Goal: Transaction & Acquisition: Purchase product/service

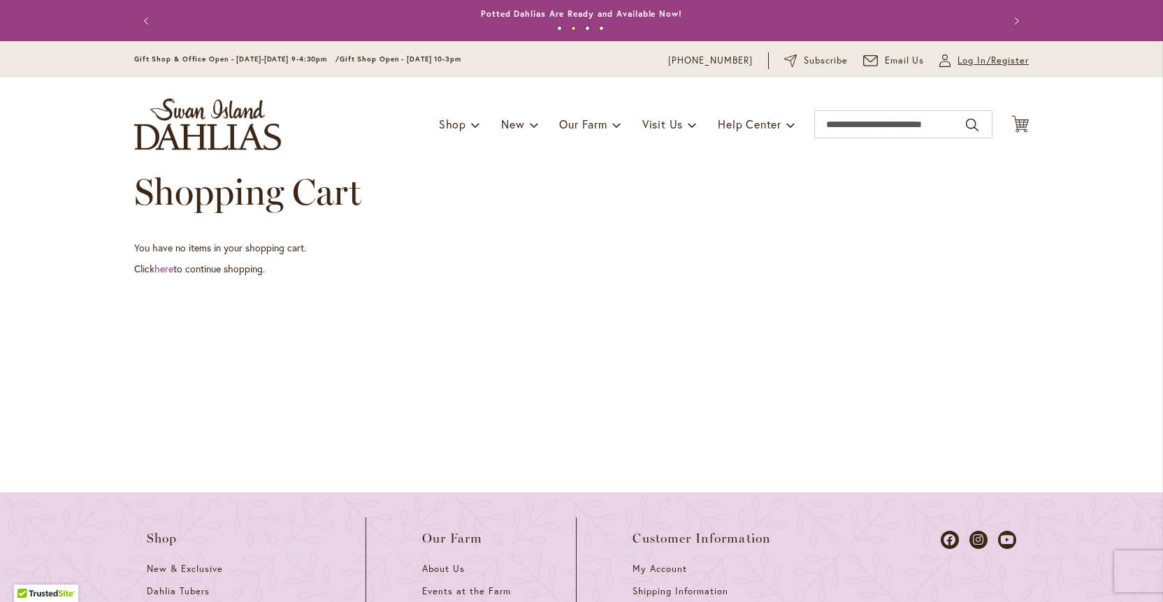
click at [996, 59] on span "Log In/Register" at bounding box center [993, 61] width 71 height 14
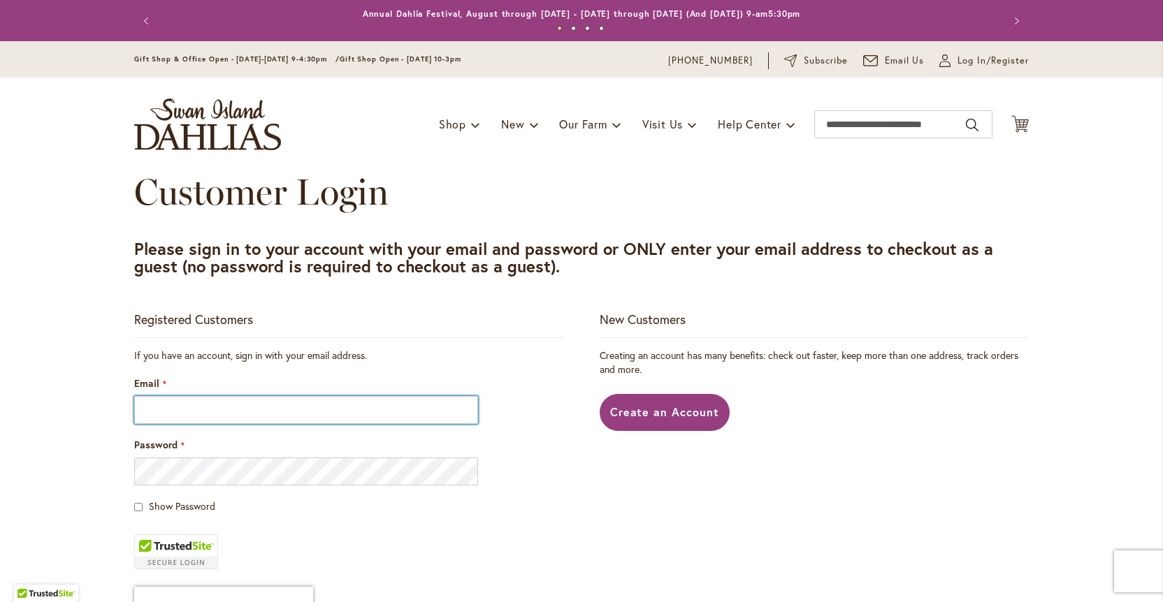
type input "**********"
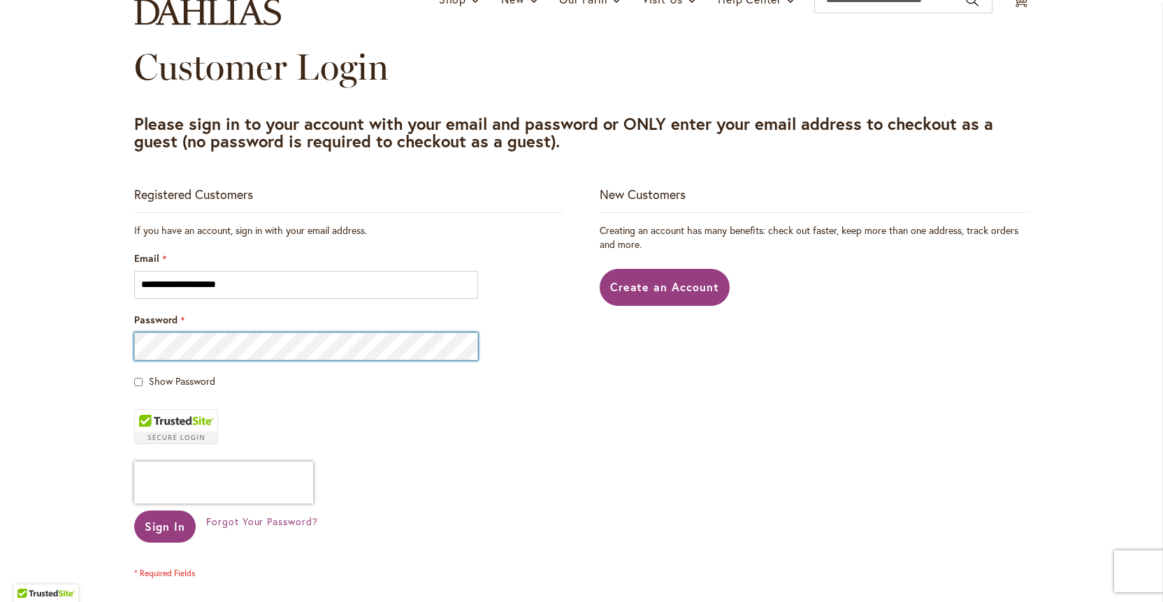
scroll to position [126, 0]
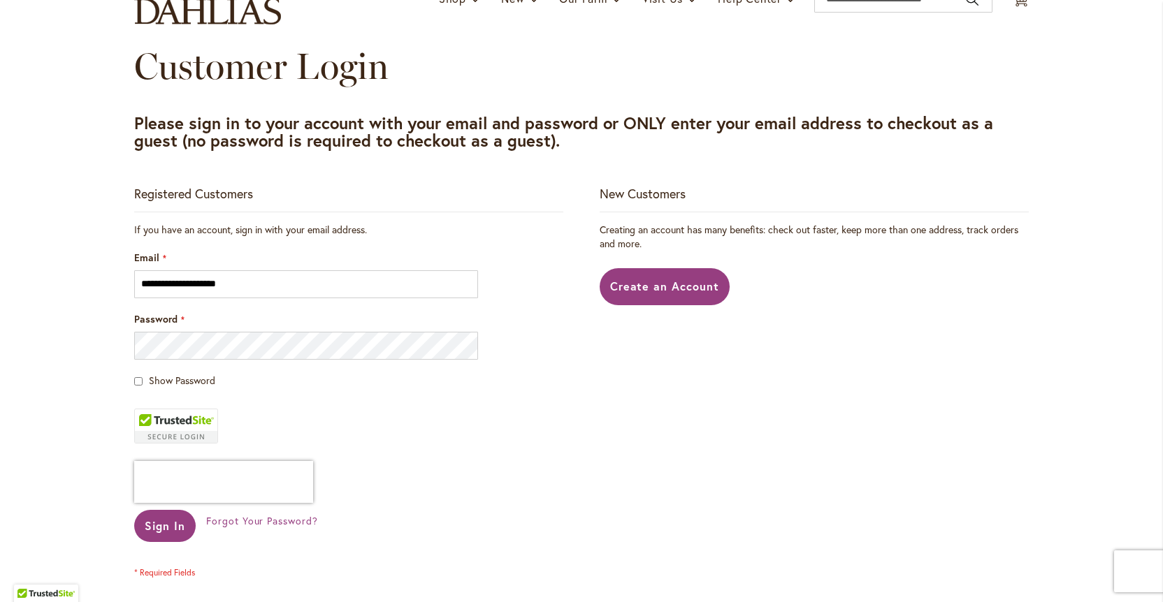
click at [174, 523] on span "Sign In" at bounding box center [165, 526] width 41 height 15
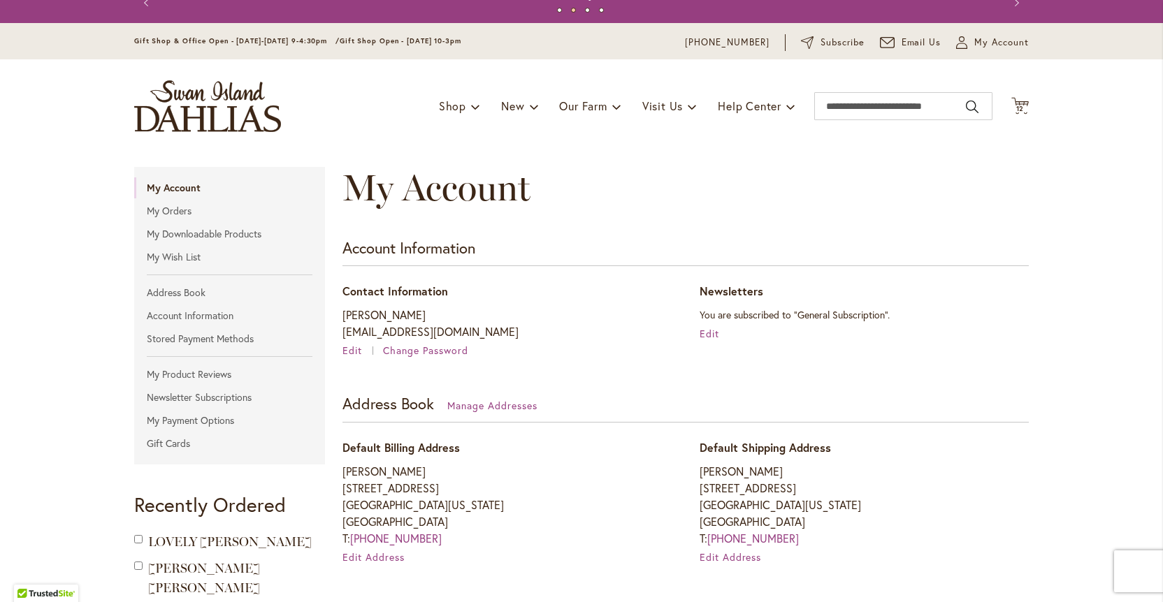
scroll to position [23, 0]
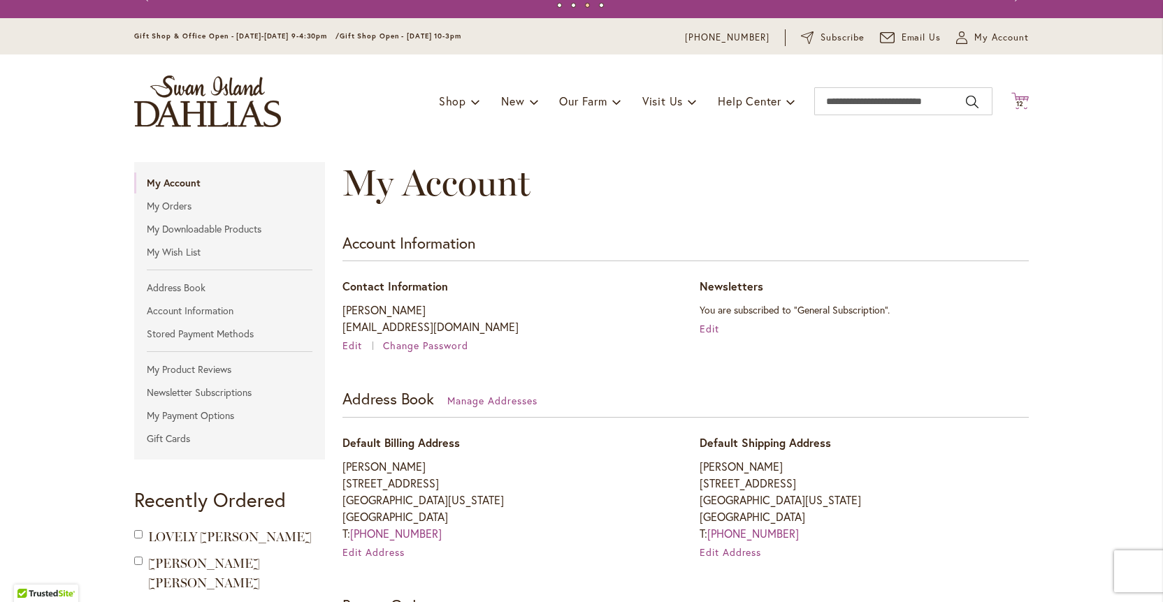
click at [1019, 99] on span "12" at bounding box center [1020, 103] width 8 height 9
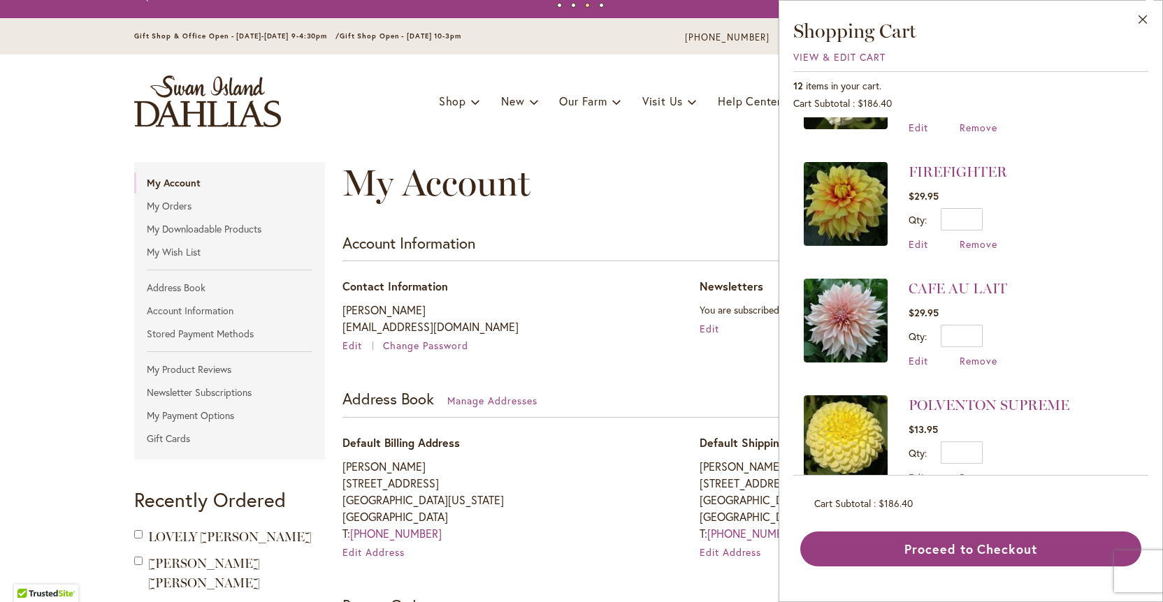
scroll to position [902, 0]
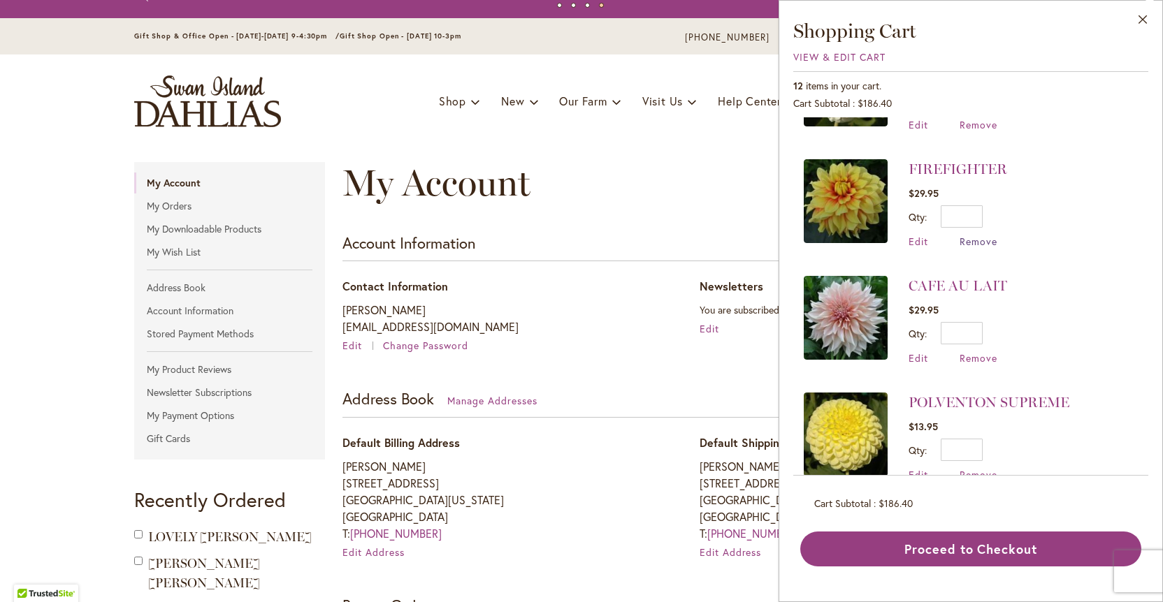
click at [992, 236] on span "Remove" at bounding box center [979, 241] width 38 height 13
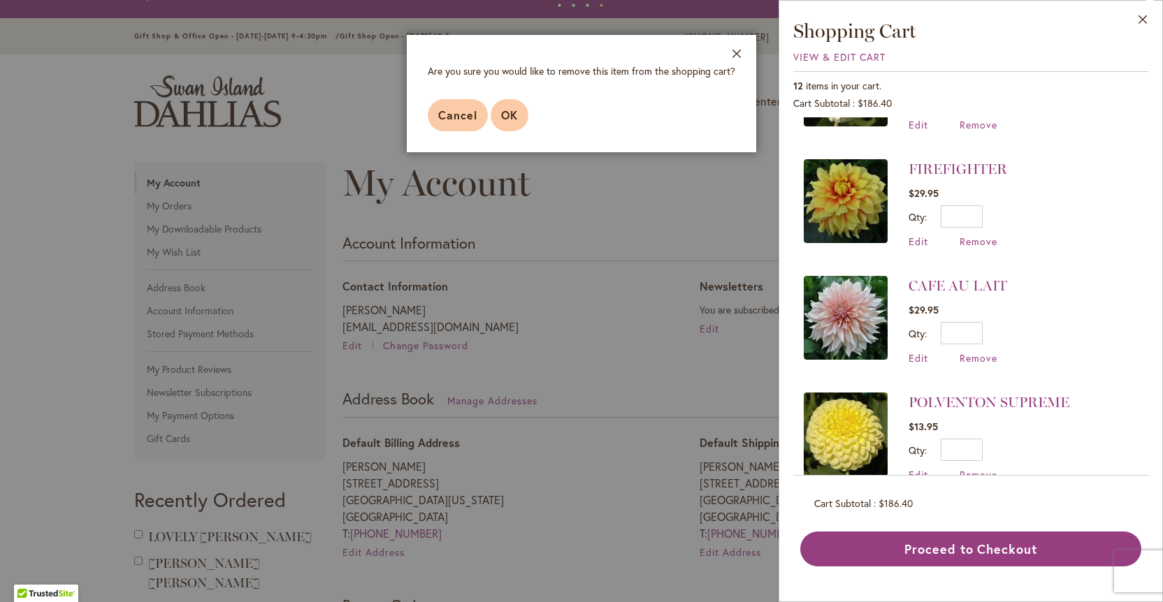
click at [520, 116] on button "OK" at bounding box center [510, 115] width 38 height 32
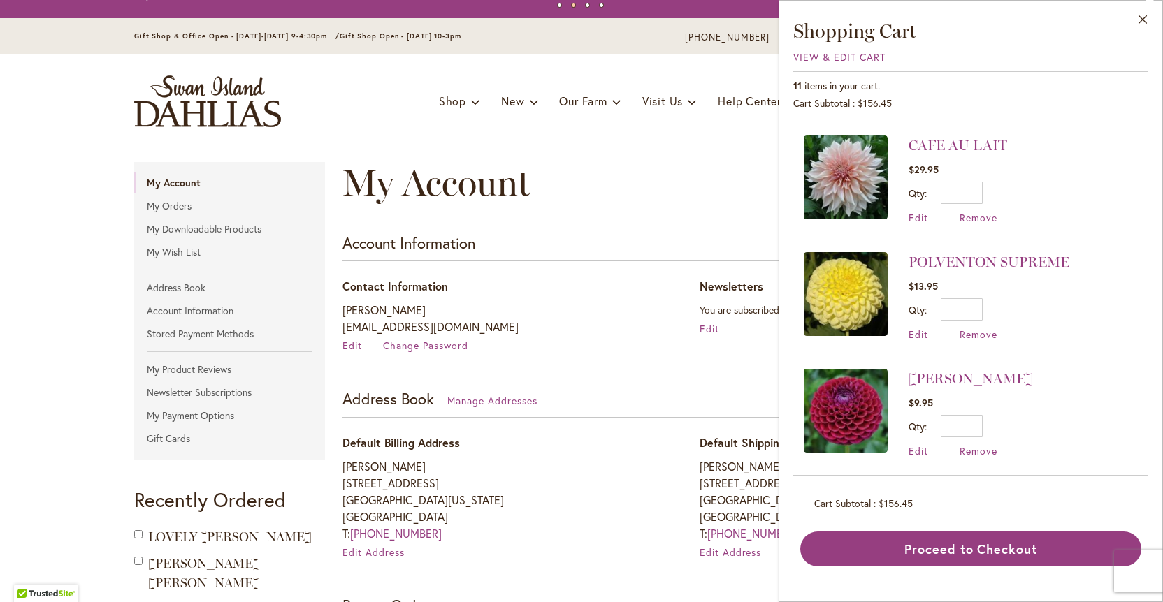
scroll to position [925, 0]
click at [974, 446] on span "Remove" at bounding box center [979, 451] width 38 height 13
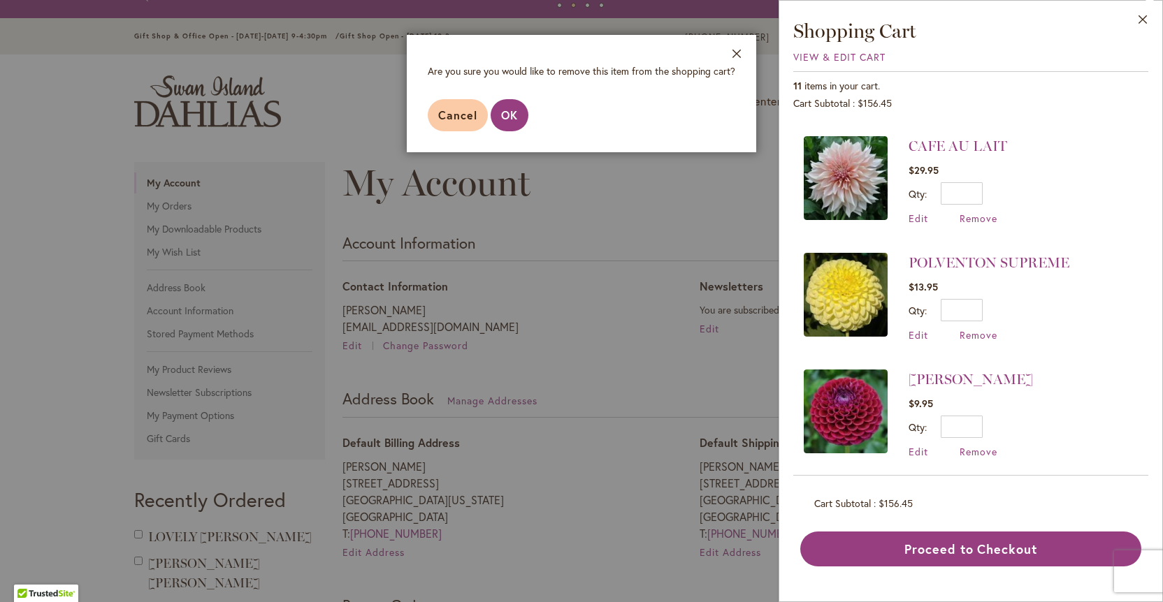
click at [514, 113] on span "OK" at bounding box center [509, 115] width 17 height 15
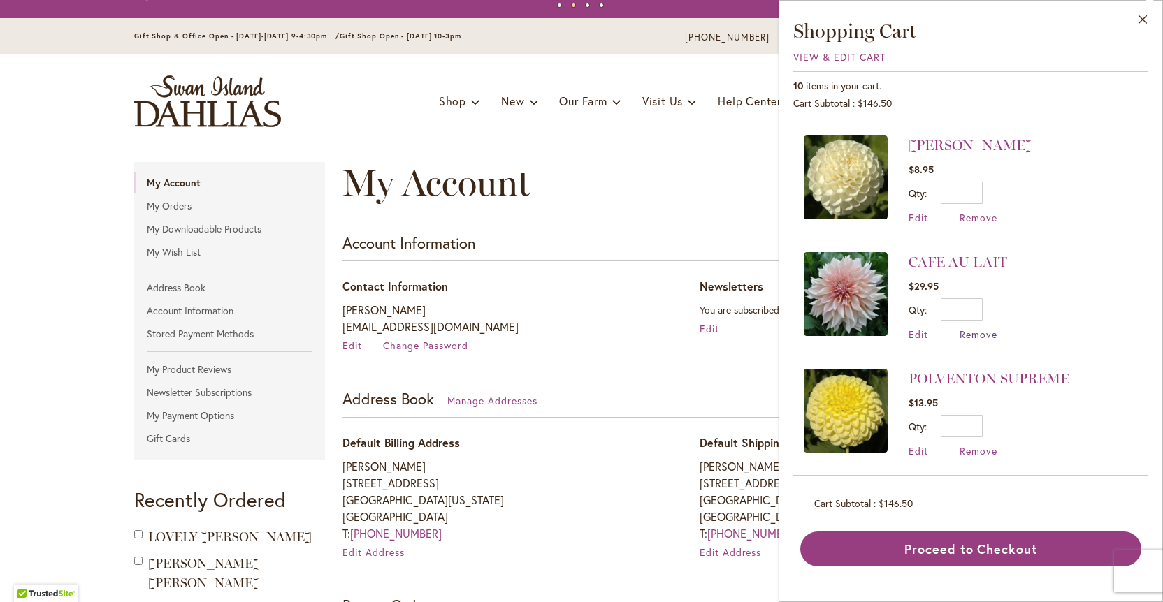
scroll to position [0, 0]
click at [993, 445] on span "Remove" at bounding box center [979, 451] width 38 height 13
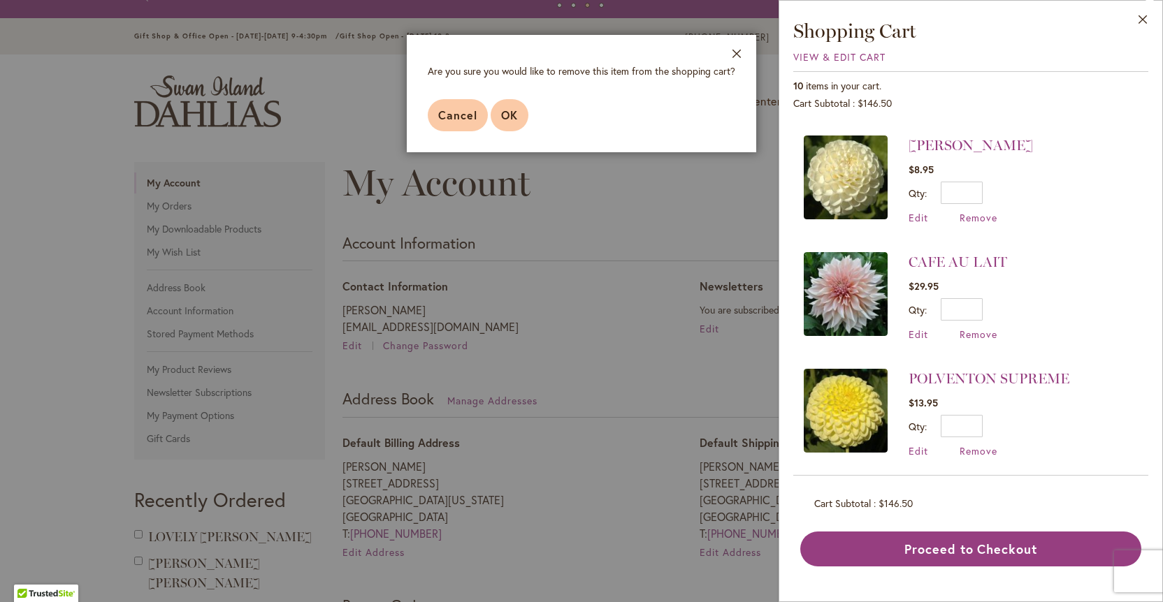
click at [519, 110] on button "OK" at bounding box center [510, 115] width 38 height 32
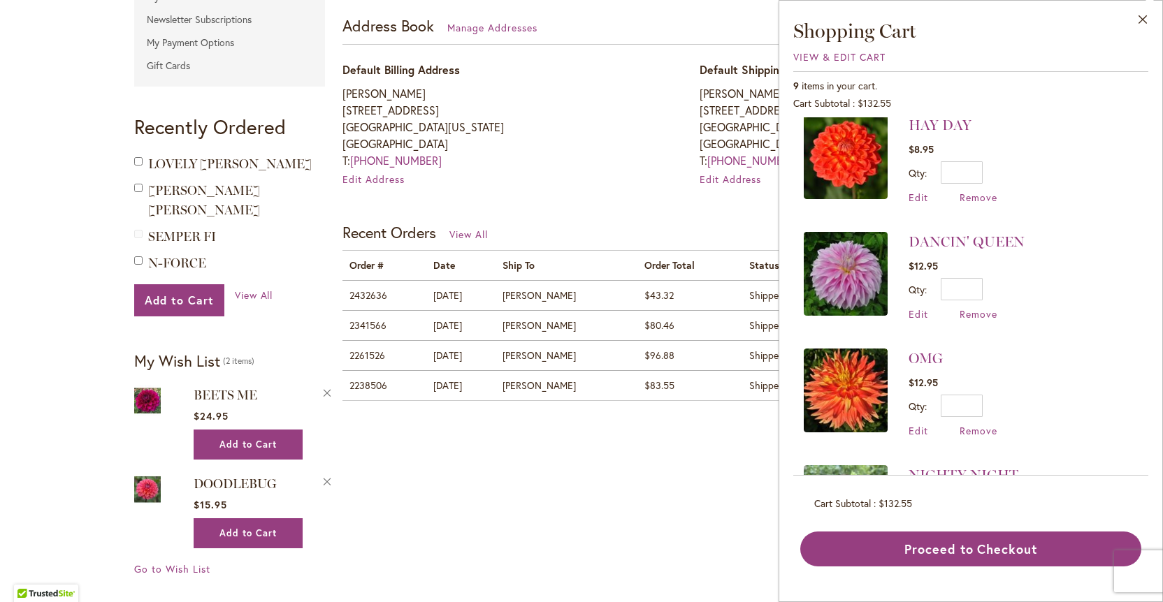
scroll to position [400, 0]
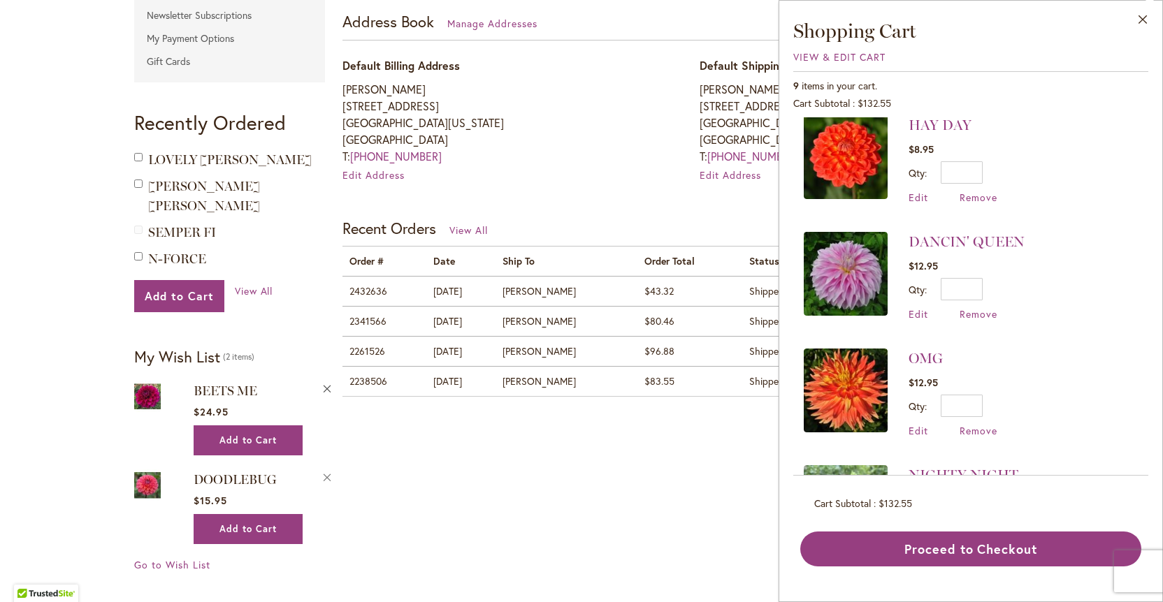
click at [324, 380] on button "Remove BEETS ME from Wishlist" at bounding box center [327, 387] width 13 height 15
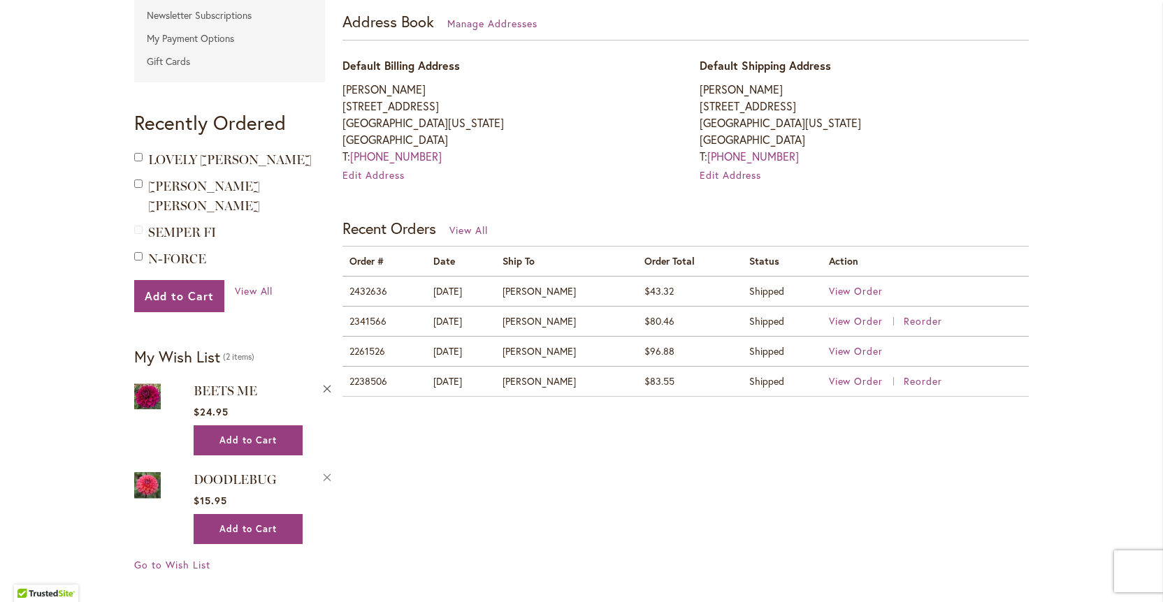
click at [326, 380] on button "Remove BEETS ME from Wishlist" at bounding box center [327, 387] width 13 height 15
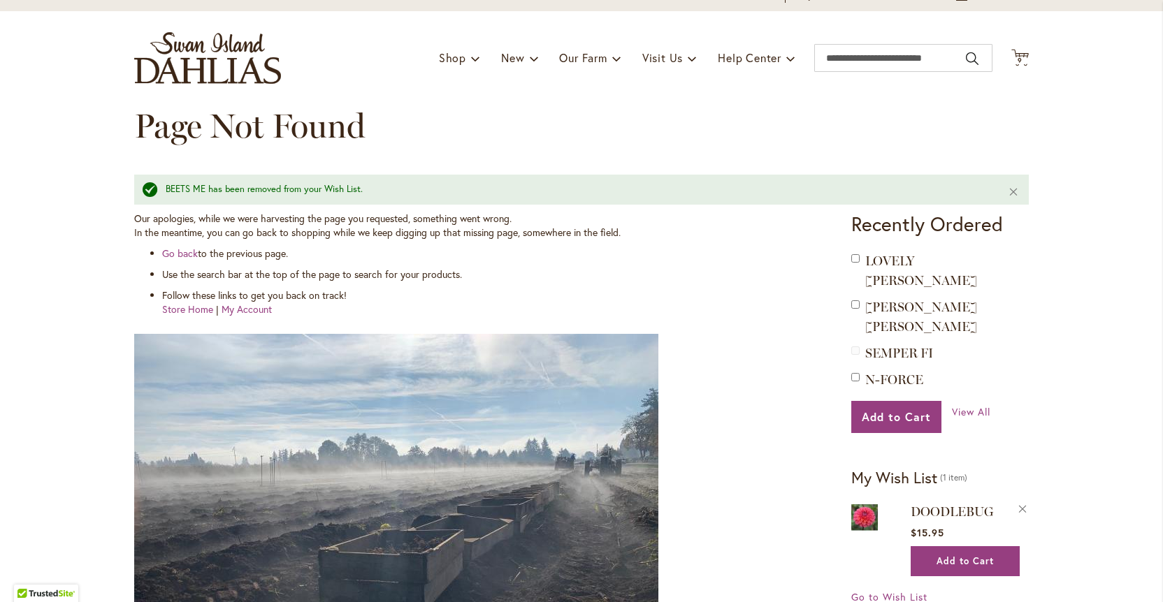
scroll to position [136, 0]
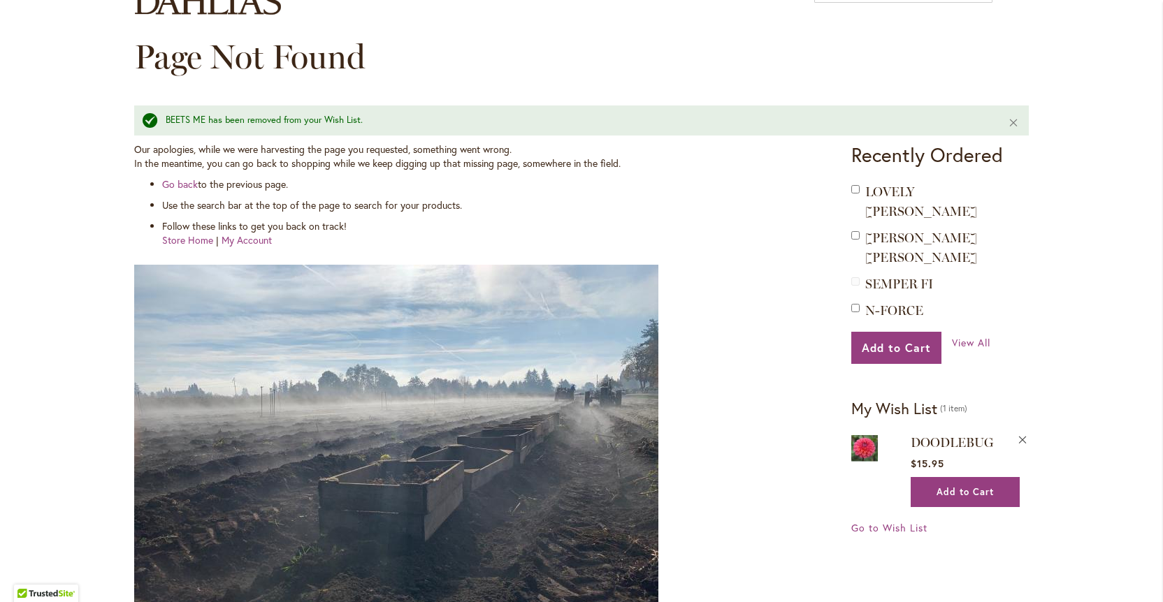
click at [1027, 432] on button "Remove DOODLEBUG from Wishlist" at bounding box center [1022, 439] width 13 height 15
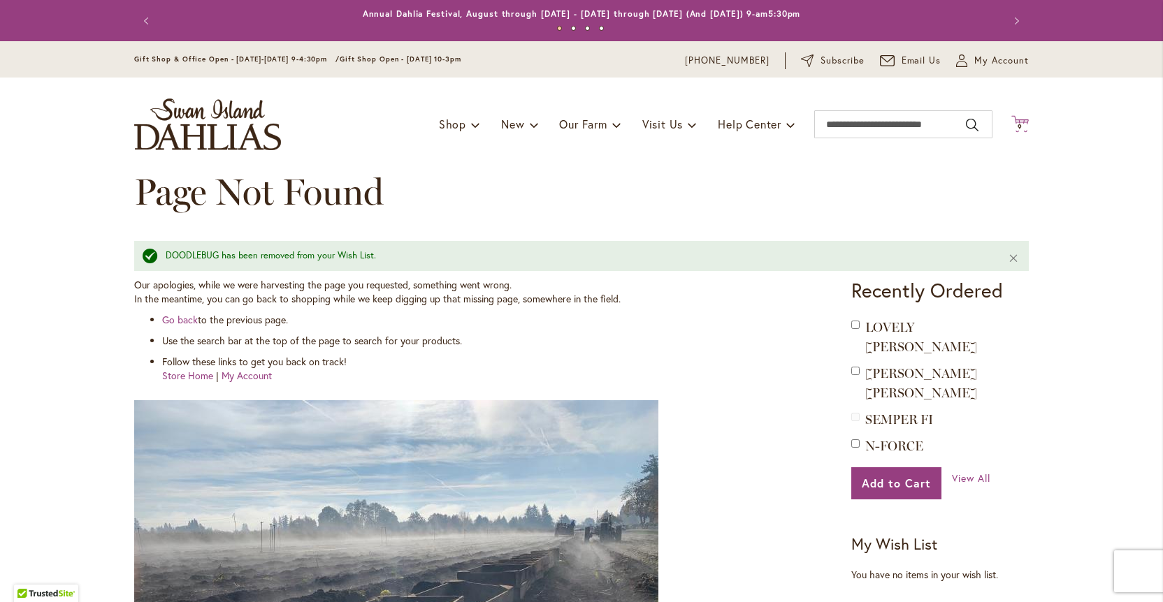
click at [1022, 122] on span "9" at bounding box center [1020, 126] width 5 height 9
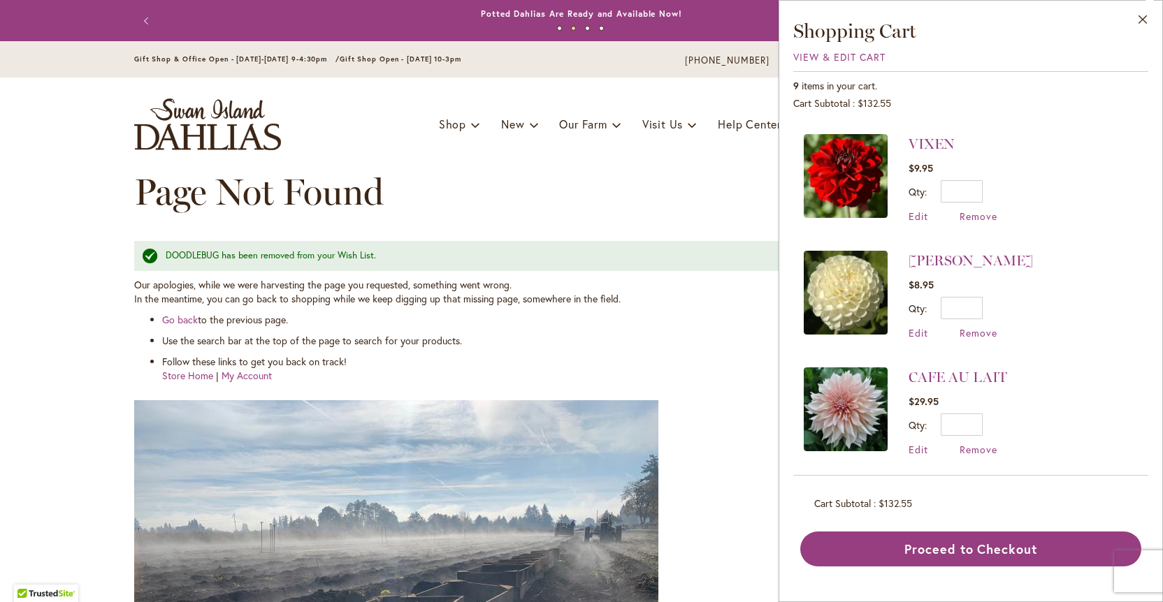
scroll to position [693, 0]
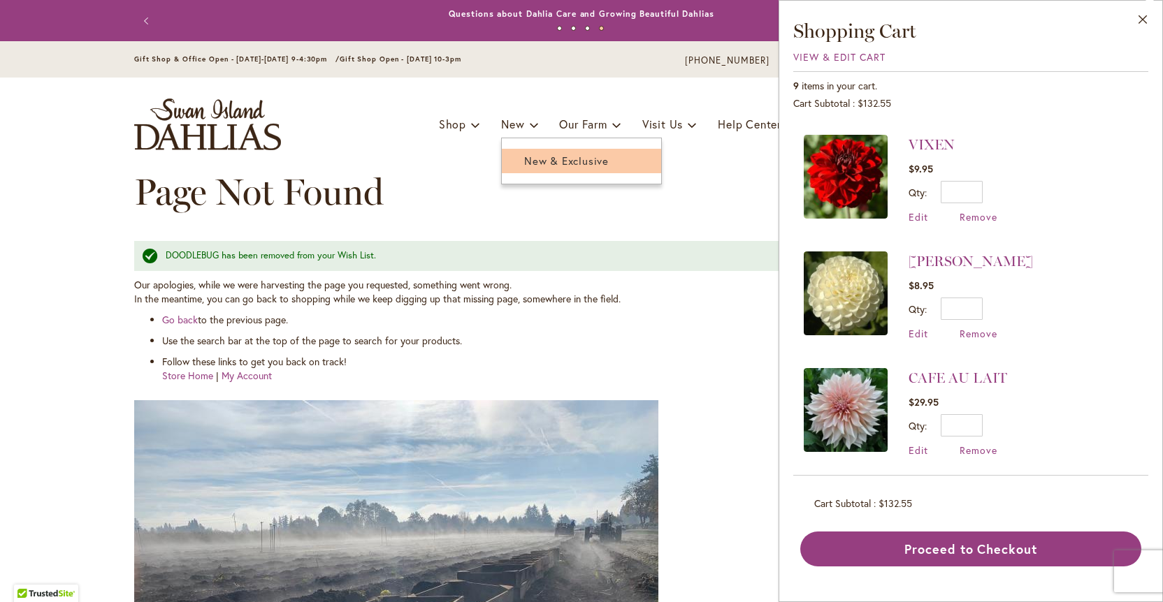
click at [545, 156] on span "New & Exclusive" at bounding box center [566, 161] width 85 height 14
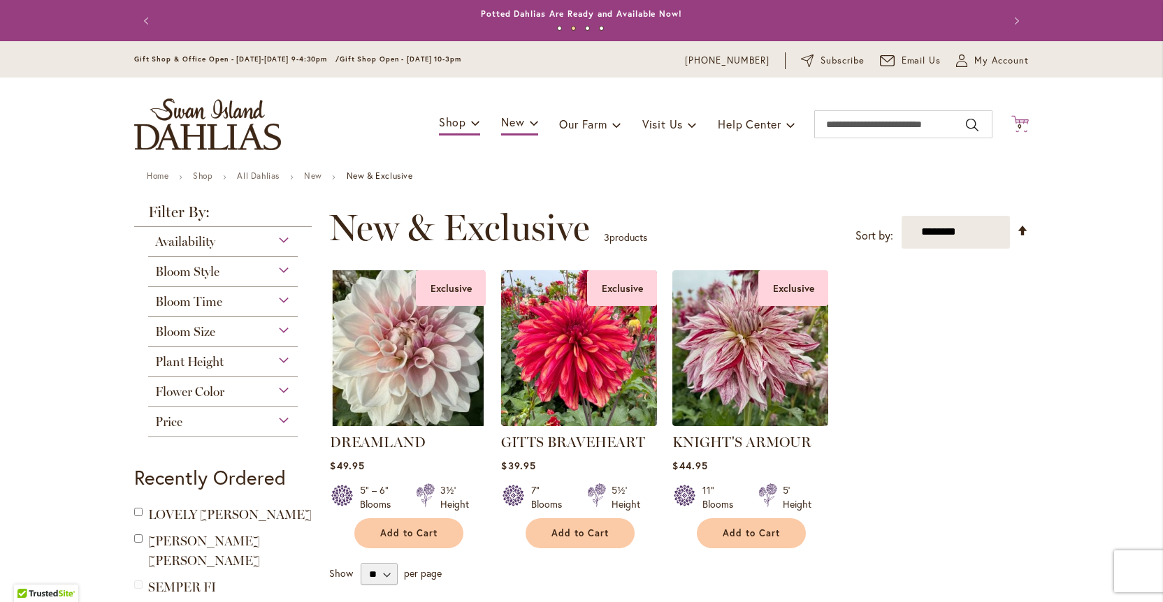
click at [1023, 124] on span "9 9 items" at bounding box center [1020, 127] width 14 height 7
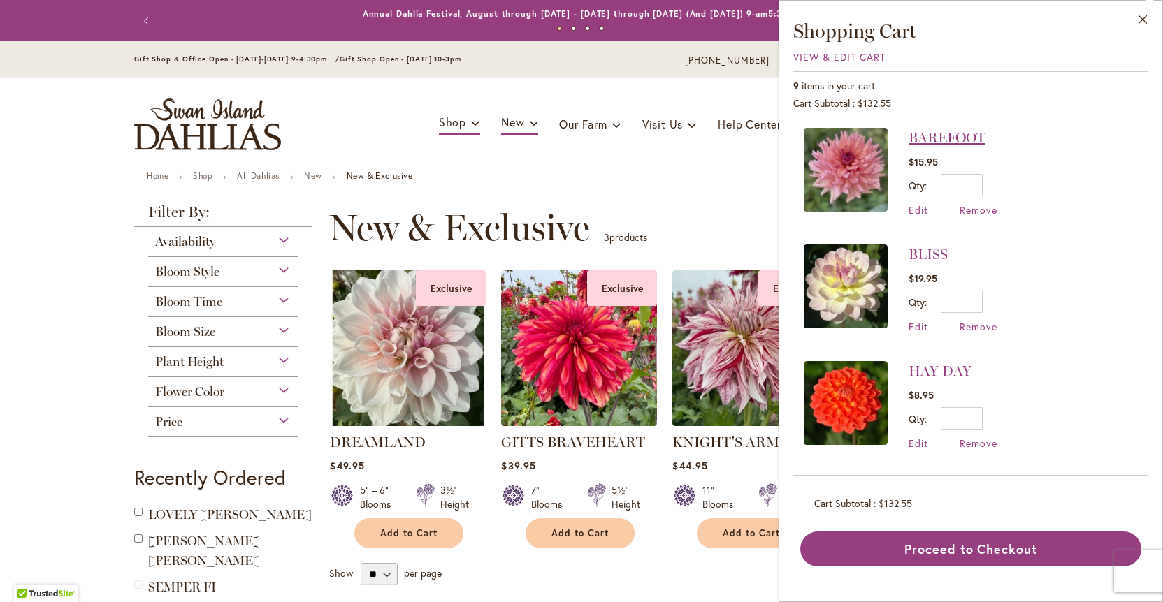
click at [923, 135] on link "BAREFOOT" at bounding box center [947, 137] width 77 height 17
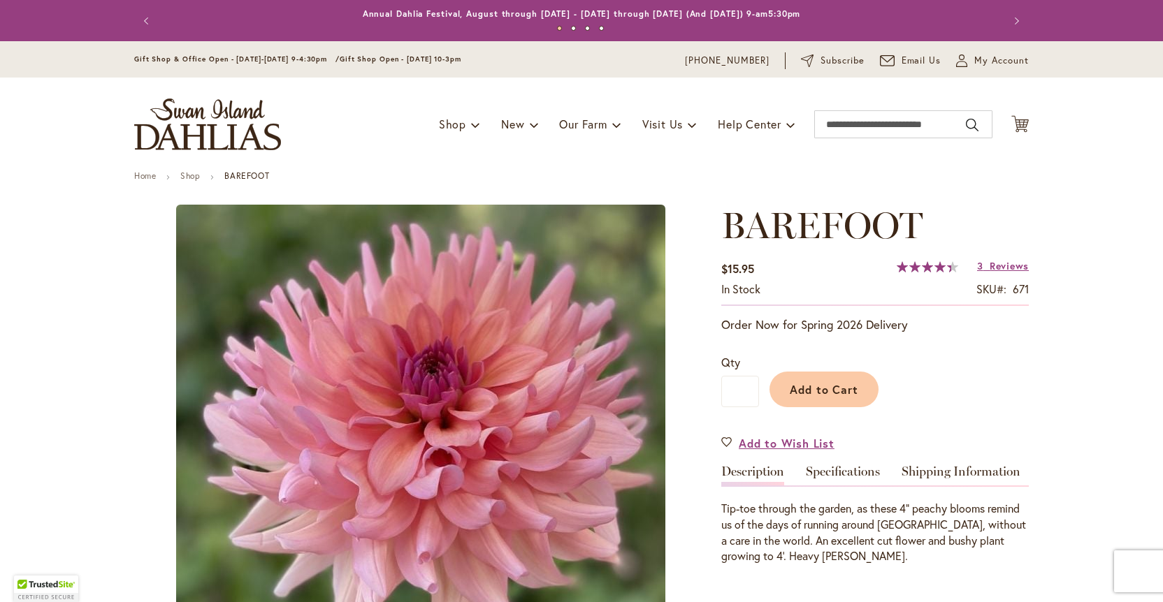
type input "****"
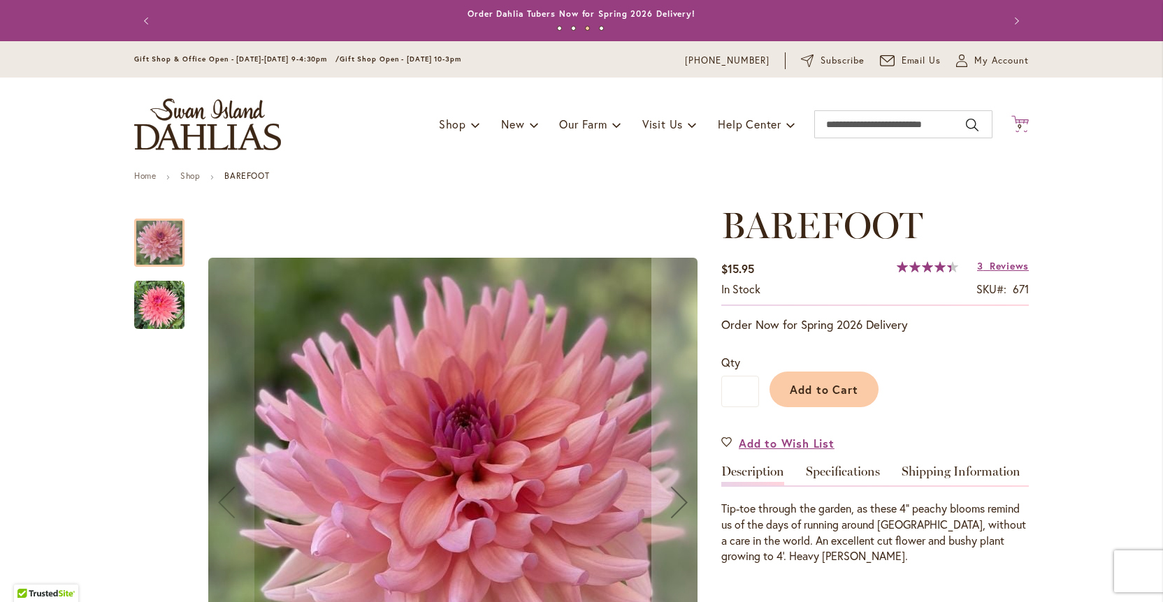
click at [1019, 125] on span "9" at bounding box center [1020, 126] width 5 height 9
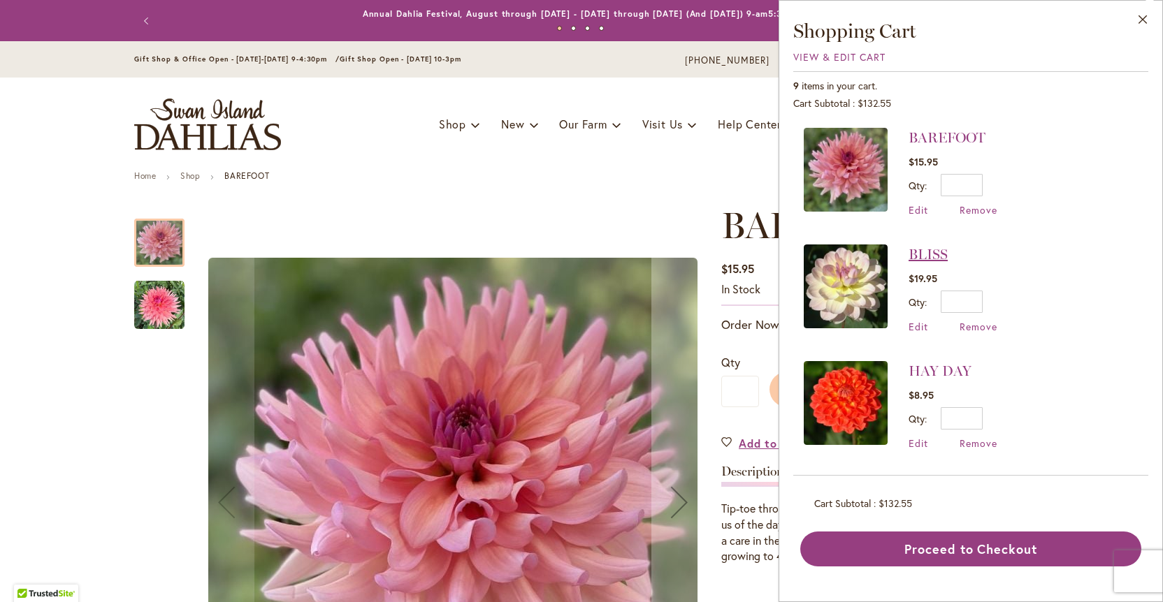
click at [940, 250] on link "BLISS" at bounding box center [928, 254] width 39 height 17
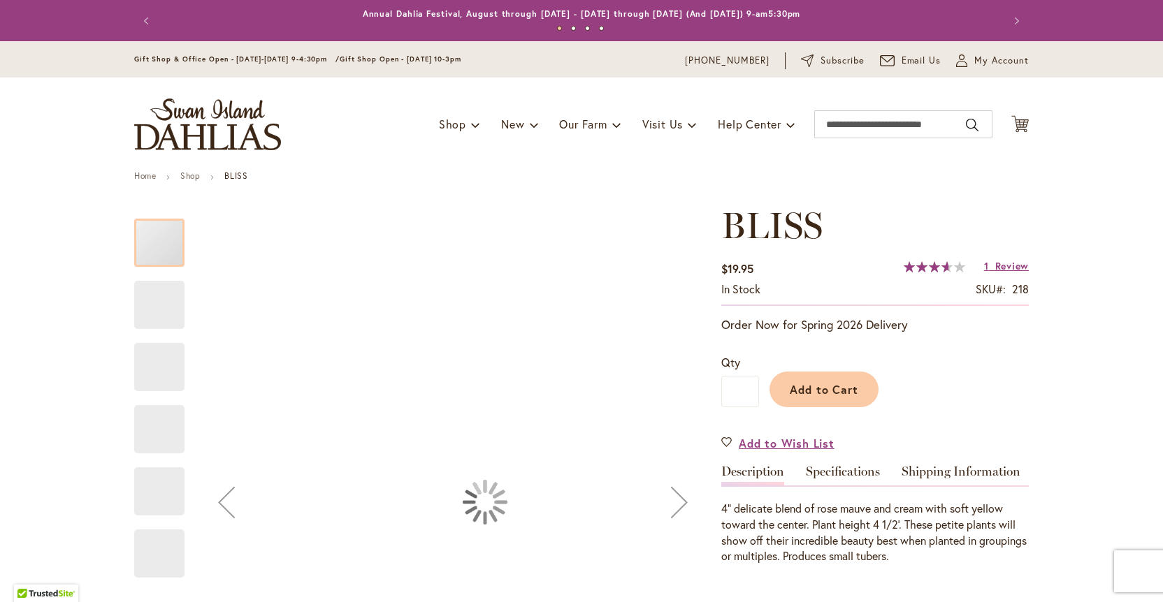
type input "****"
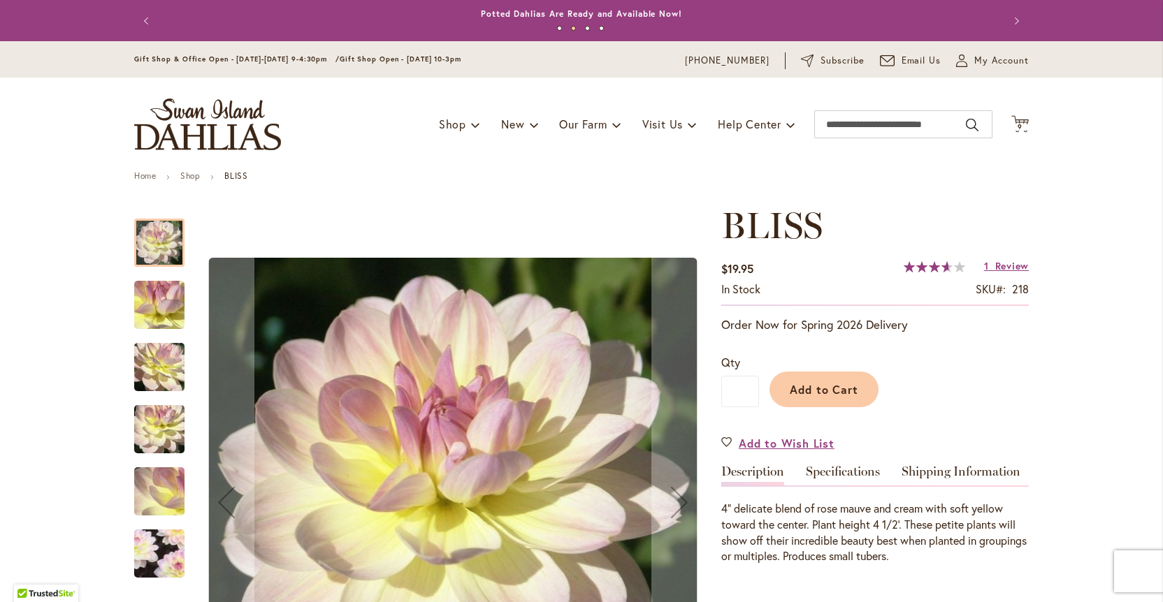
click at [1020, 118] on icon "Cart .cls-1 { fill: #231f20; }" at bounding box center [1019, 123] width 17 height 17
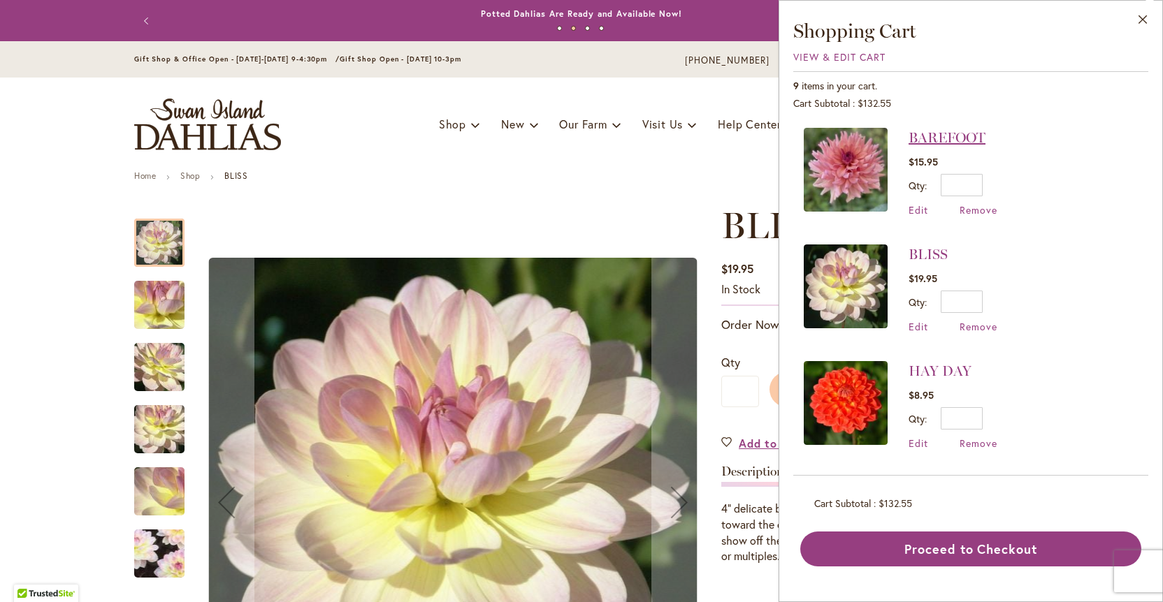
click at [947, 140] on link "BAREFOOT" at bounding box center [947, 137] width 77 height 17
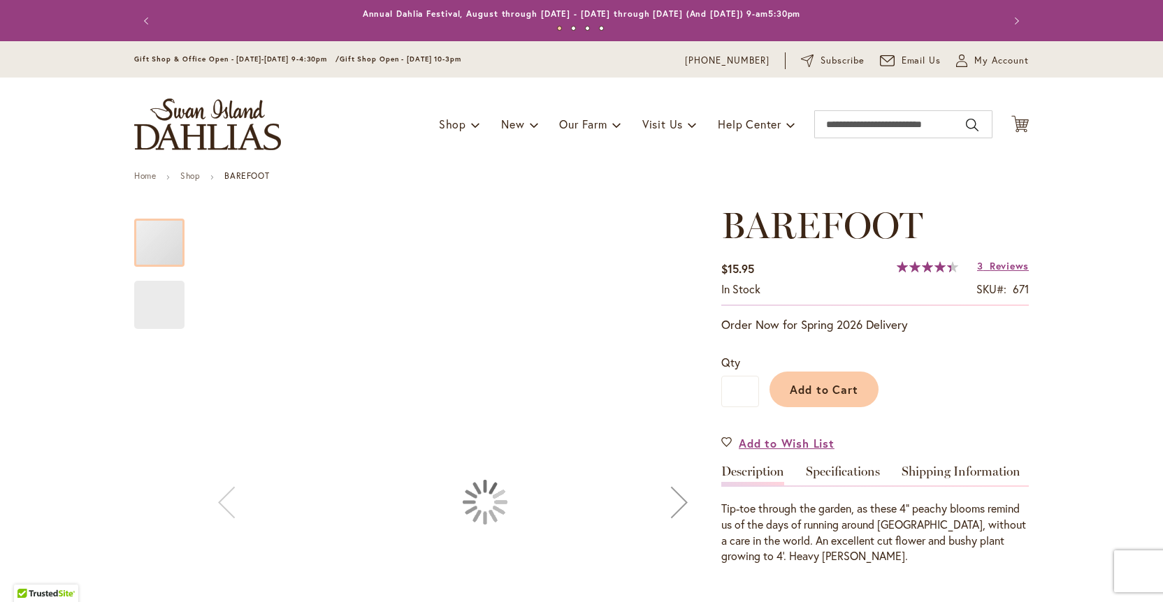
type input "****"
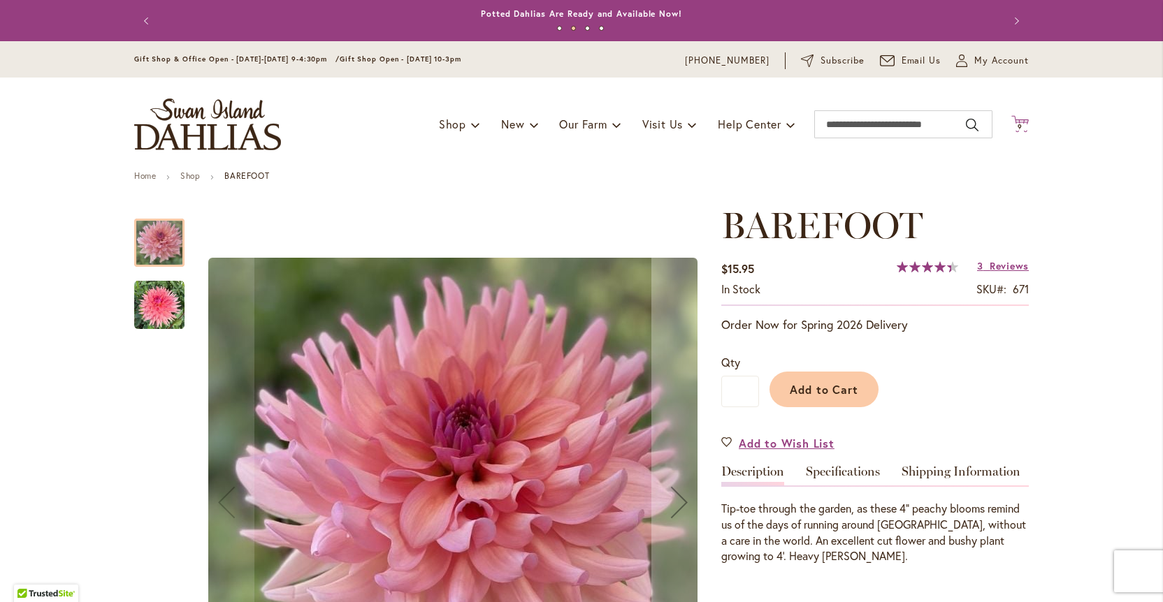
click at [1023, 125] on span "9 9 items" at bounding box center [1020, 127] width 14 height 7
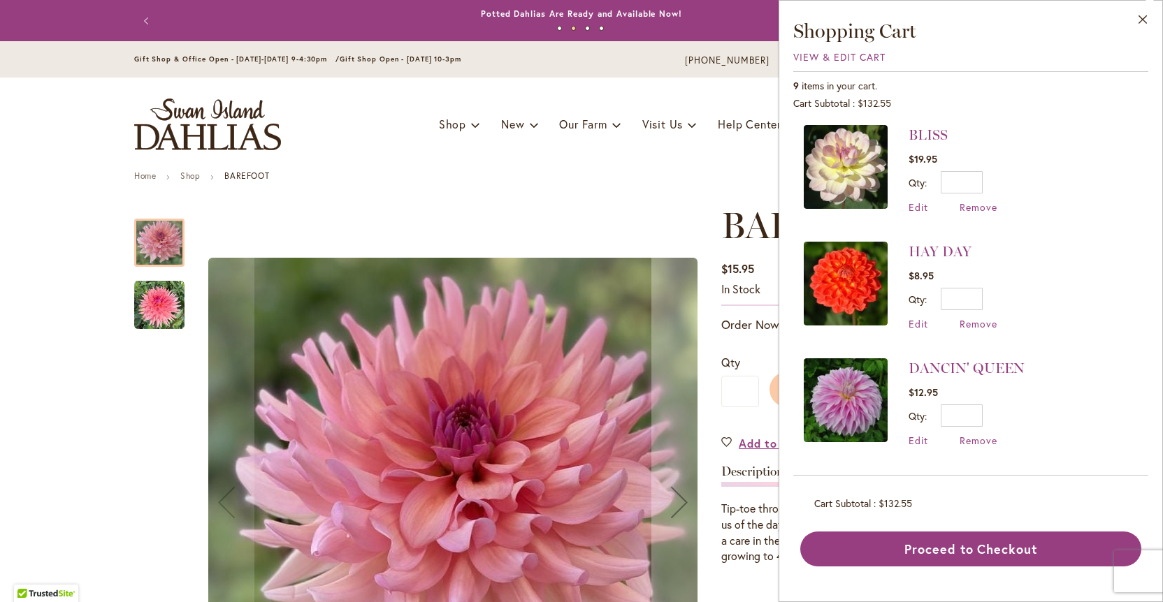
scroll to position [122, 0]
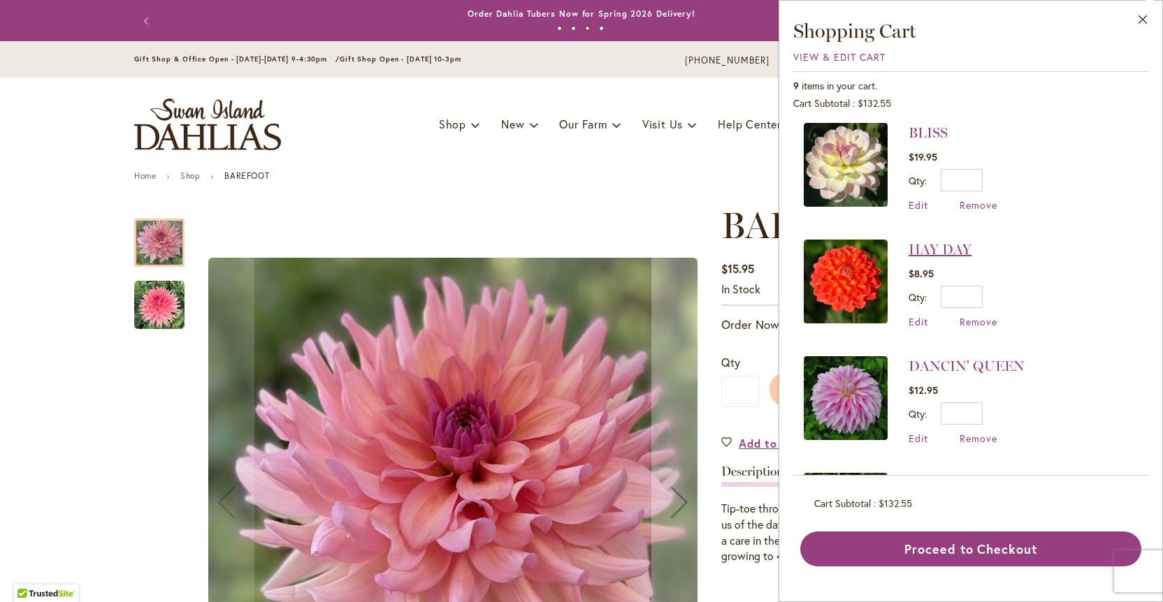
click at [955, 246] on link "HAY DAY" at bounding box center [940, 249] width 63 height 17
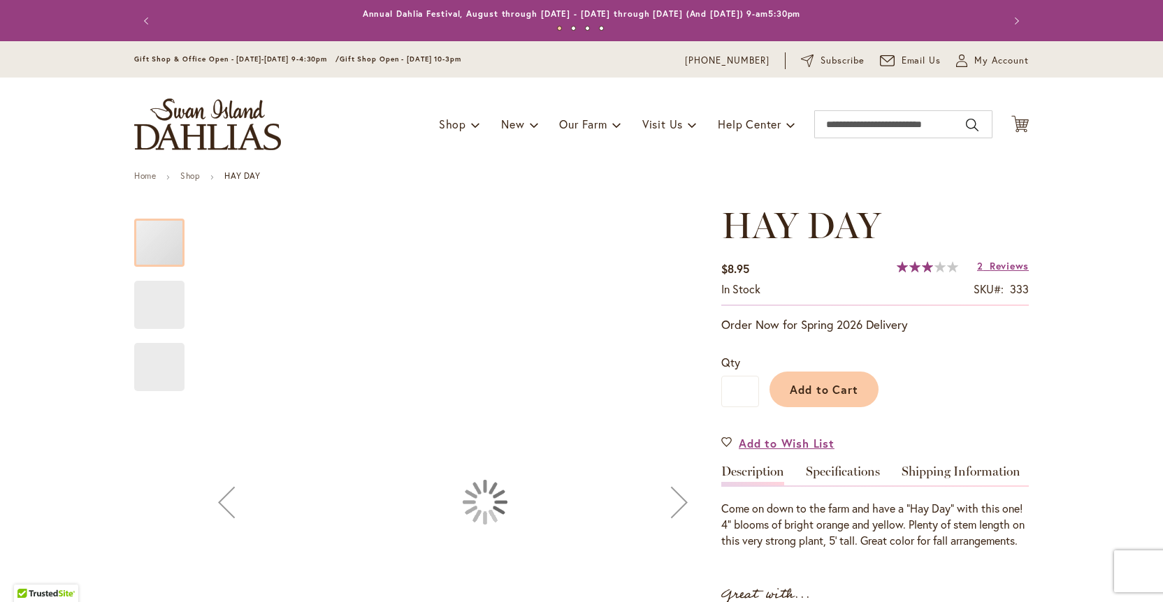
type input "****"
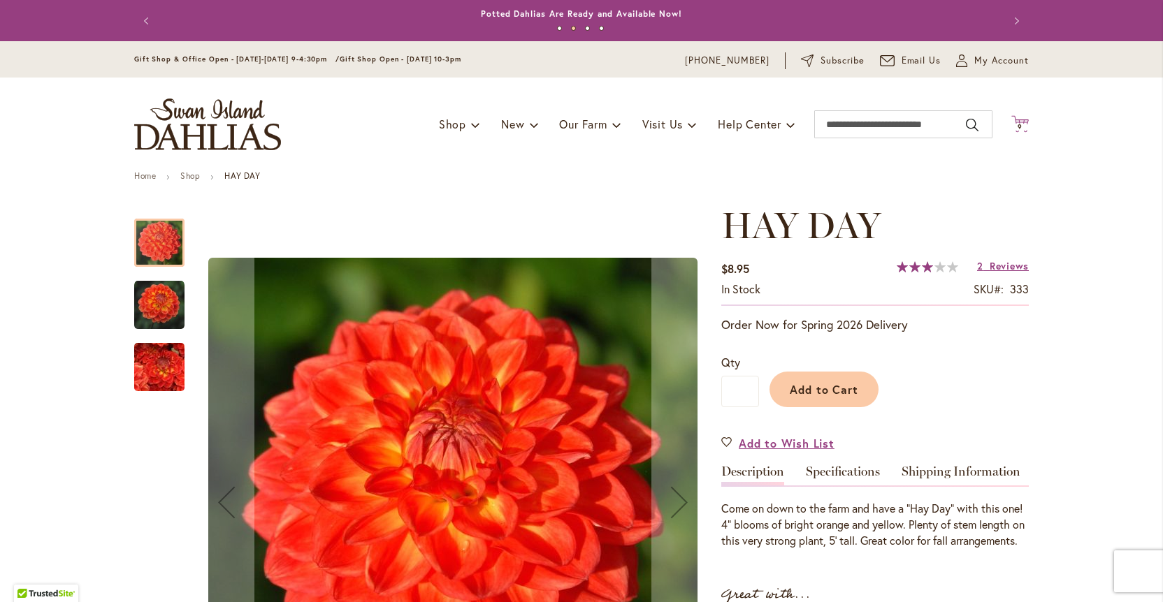
click at [1017, 128] on span "9 9 items" at bounding box center [1020, 127] width 14 height 7
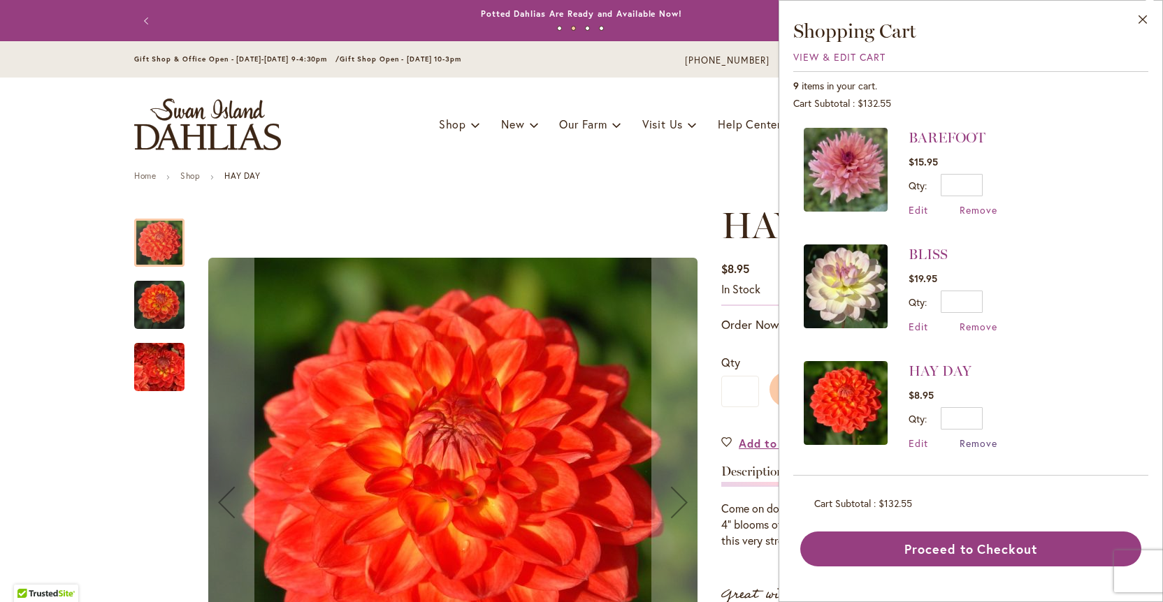
click at [985, 441] on span "Remove" at bounding box center [979, 443] width 38 height 13
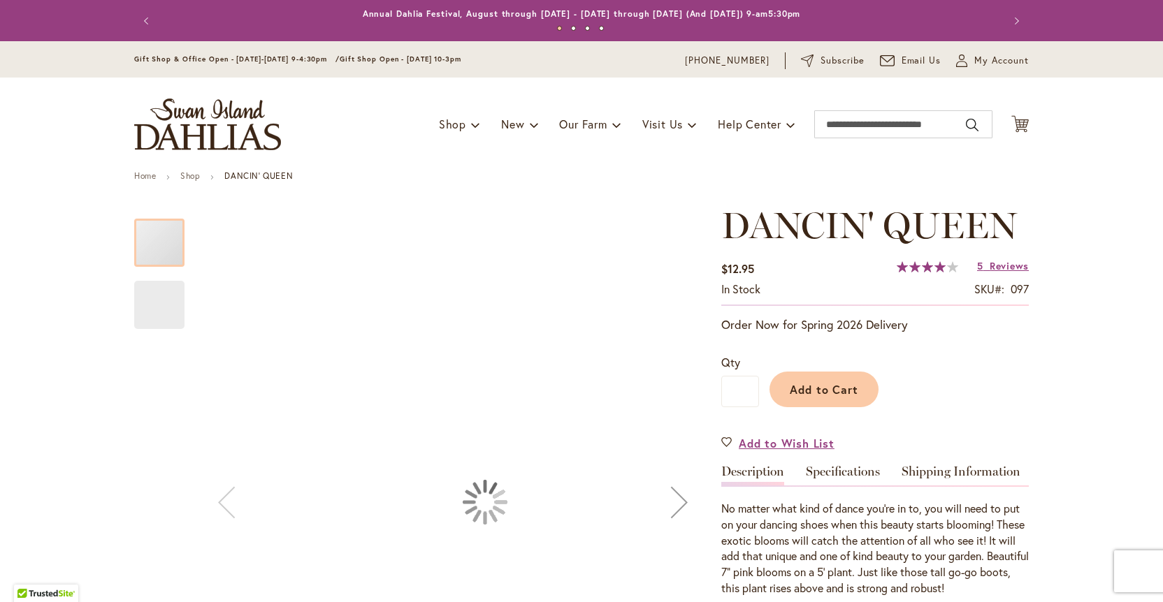
type input "****"
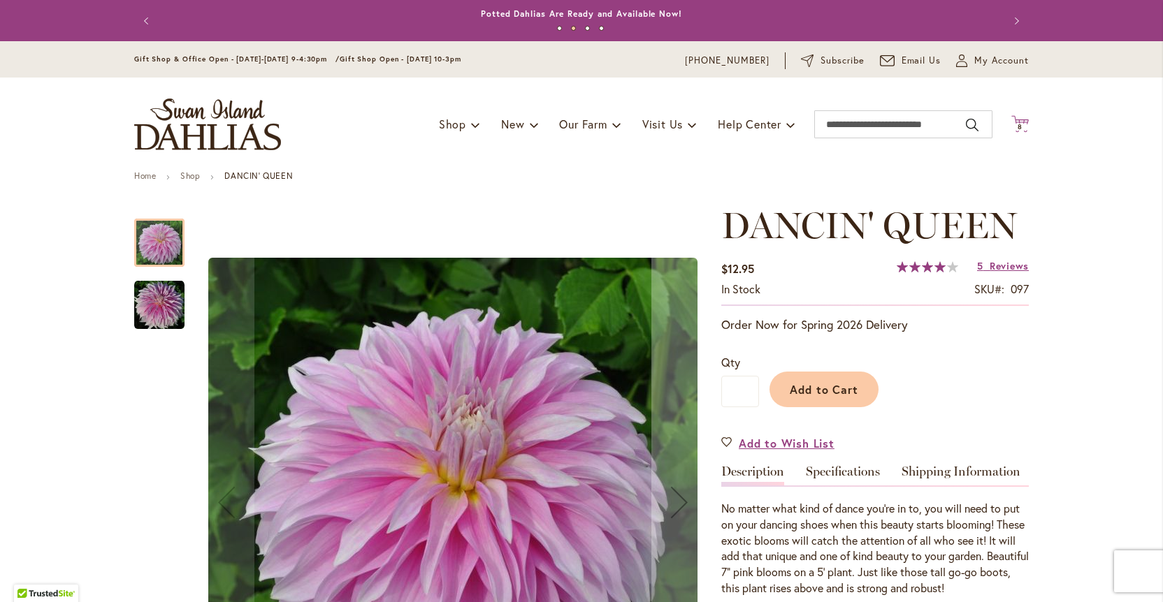
click at [1020, 127] on span "8" at bounding box center [1020, 126] width 5 height 9
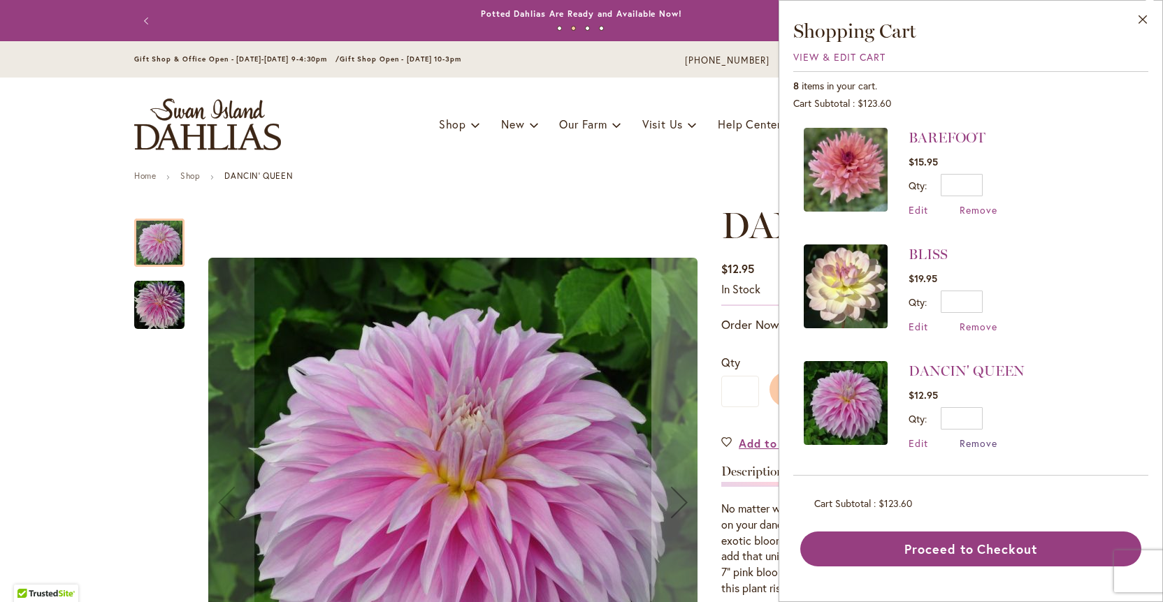
click at [979, 441] on span "Remove" at bounding box center [979, 443] width 38 height 13
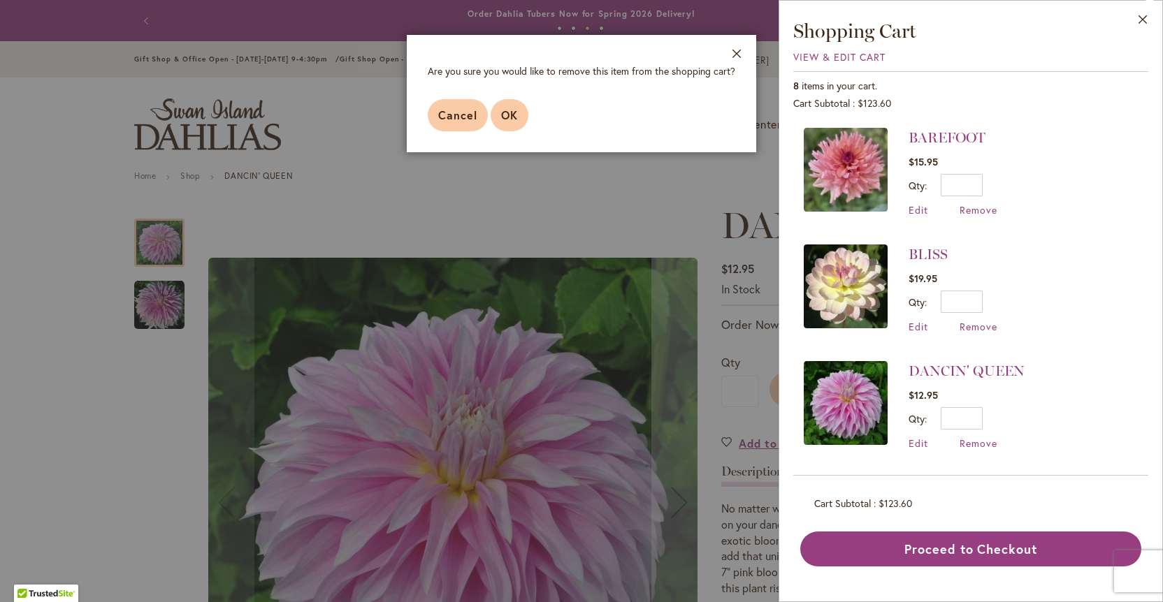
click at [510, 122] on span "OK" at bounding box center [509, 115] width 17 height 15
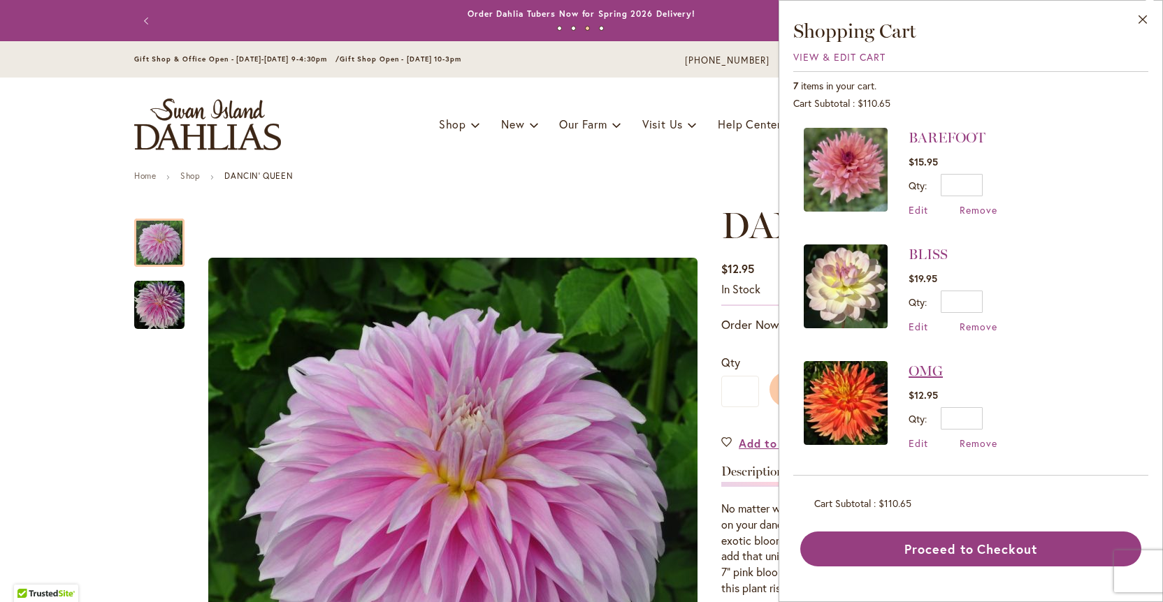
click at [933, 371] on link "OMG" at bounding box center [926, 371] width 34 height 17
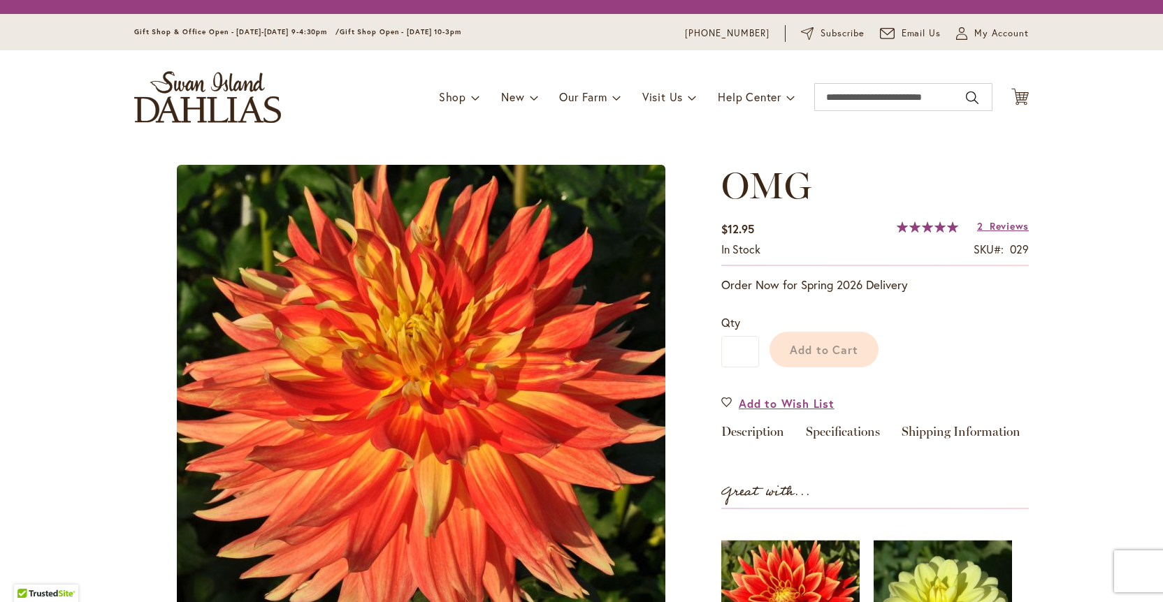
type input "****"
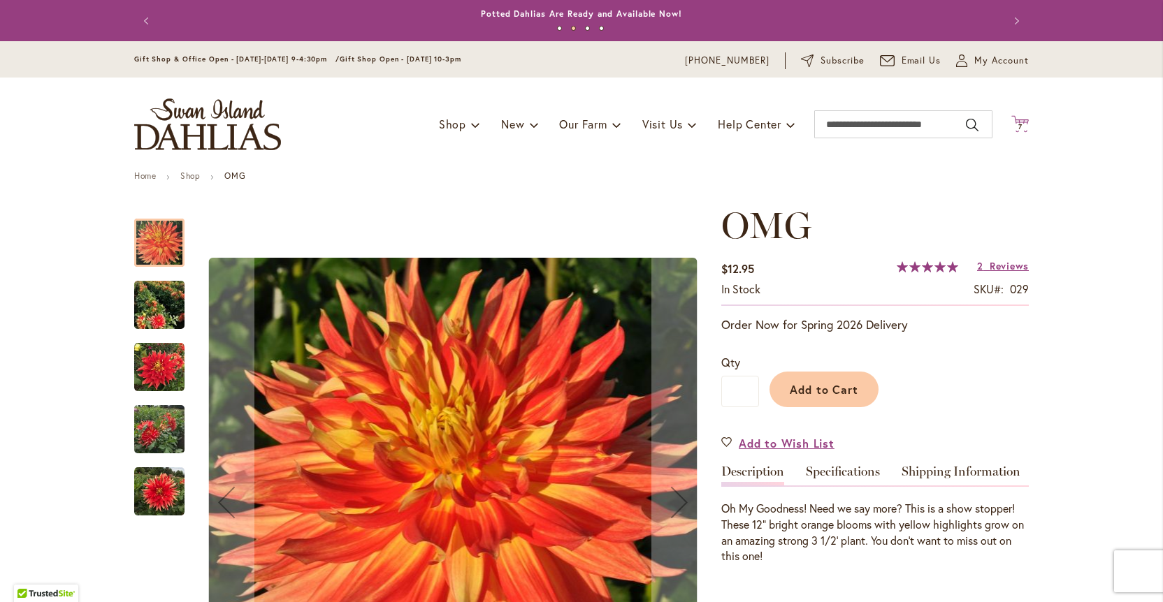
click at [1023, 125] on span "7 7 items" at bounding box center [1020, 127] width 14 height 7
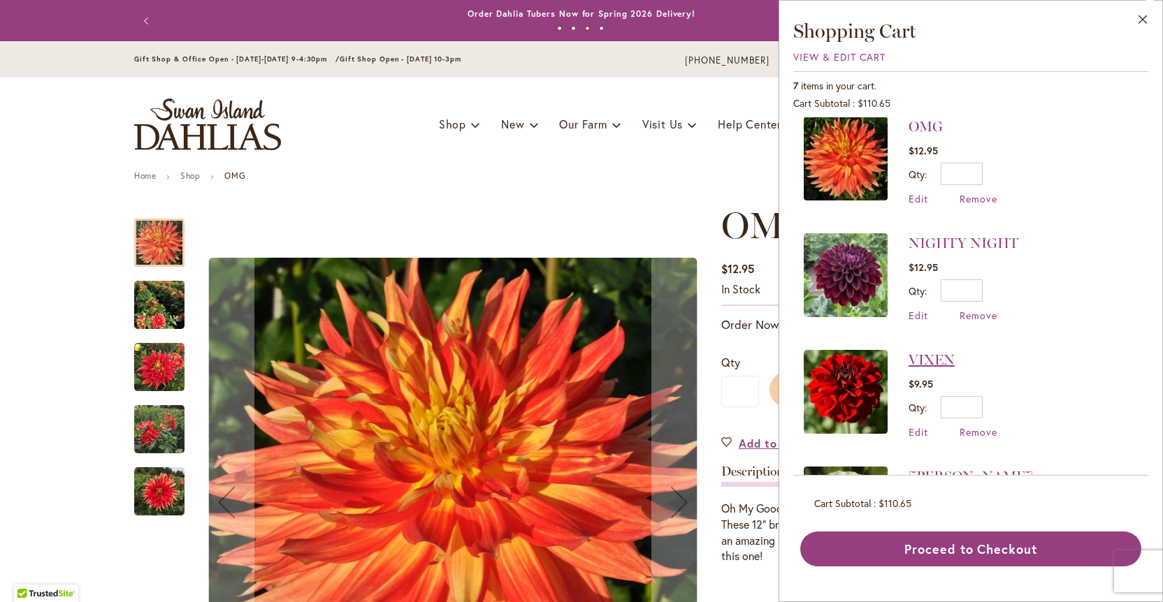
scroll to position [0, 1]
click at [941, 359] on link "VIXEN" at bounding box center [932, 360] width 46 height 17
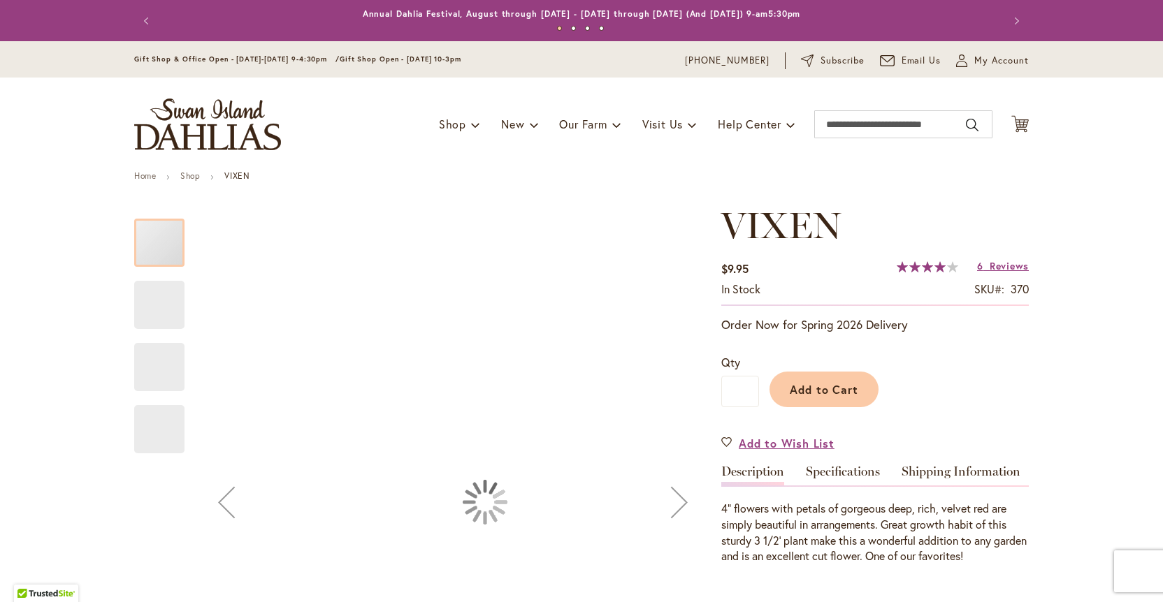
type input "****"
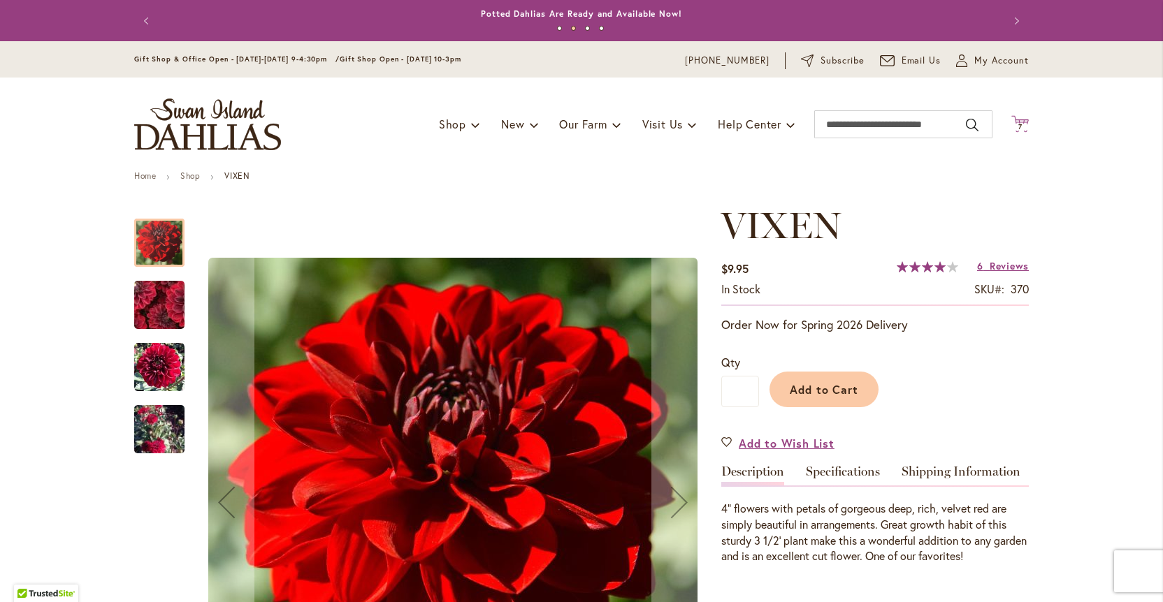
click at [1020, 126] on span "7" at bounding box center [1020, 126] width 4 height 9
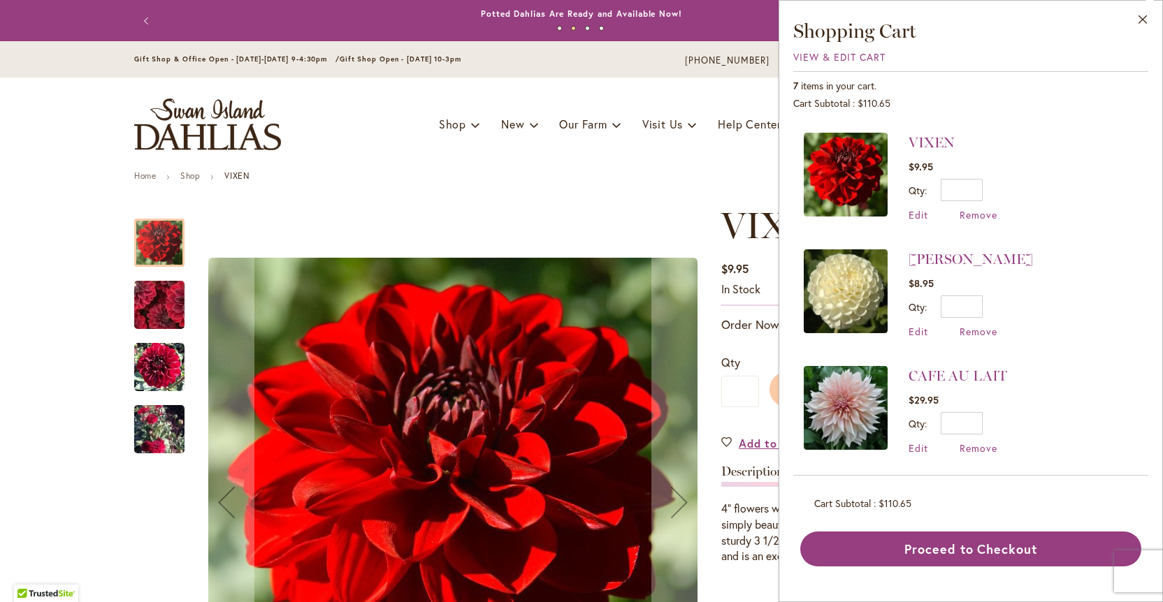
scroll to position [461, 0]
click at [989, 257] on link "[PERSON_NAME]" at bounding box center [971, 260] width 124 height 17
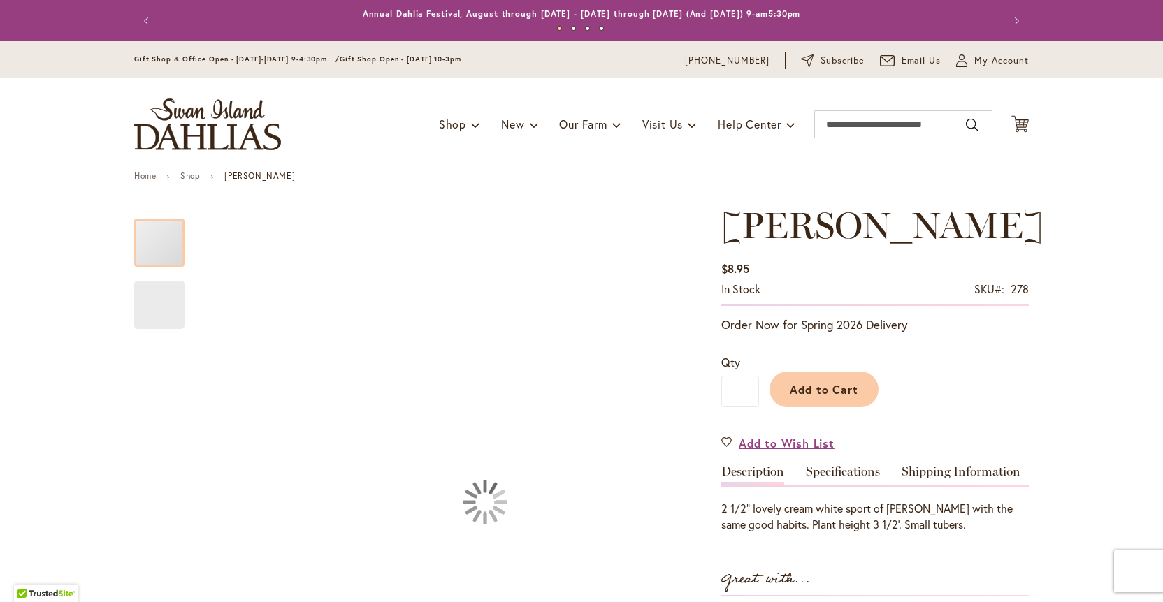
type input "****"
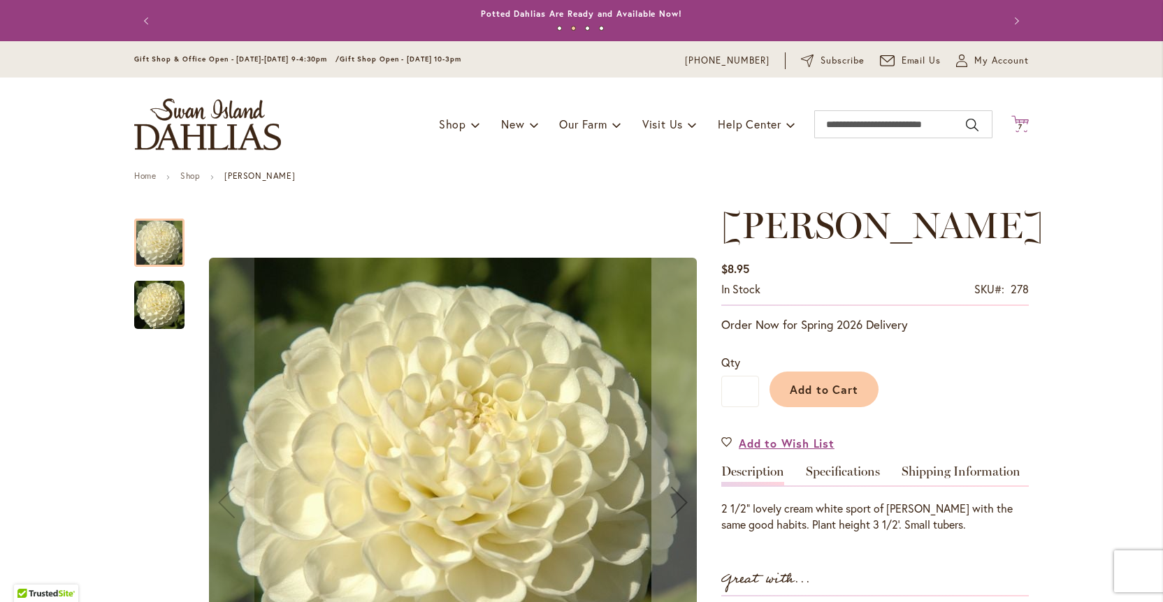
click at [1025, 124] on span "7 7 items" at bounding box center [1020, 127] width 14 height 7
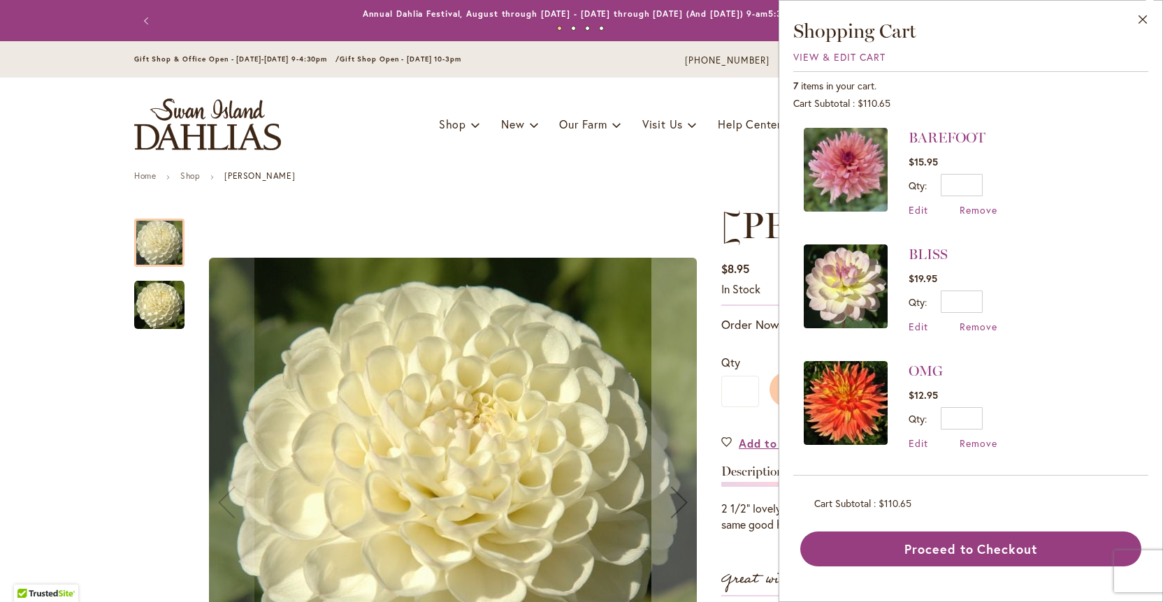
scroll to position [15, 0]
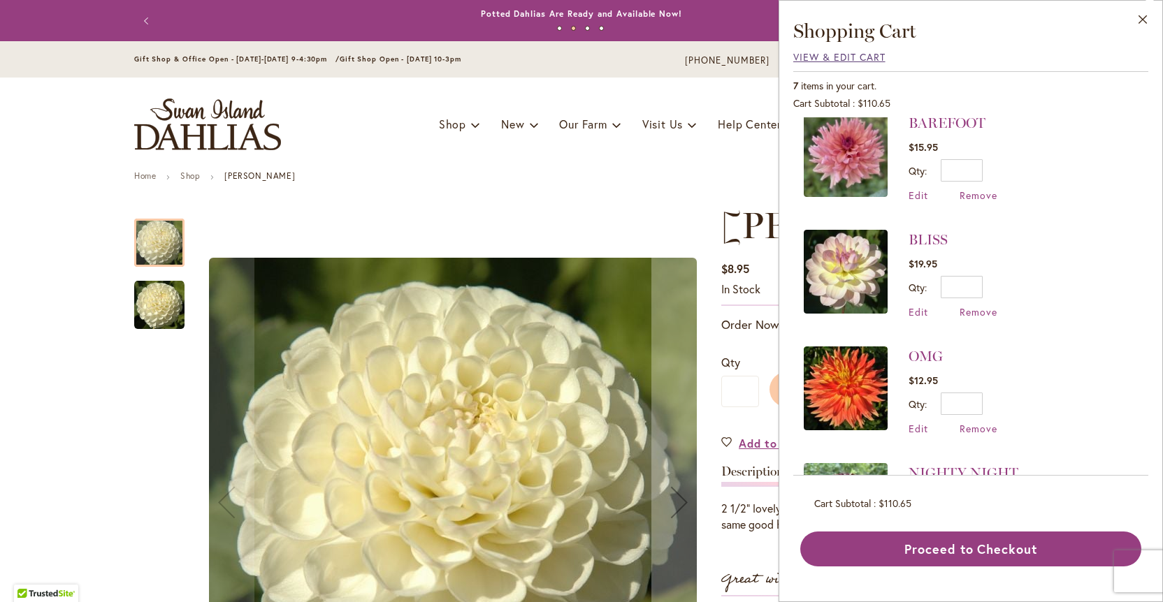
click at [868, 57] on span "View & Edit Cart" at bounding box center [839, 56] width 92 height 13
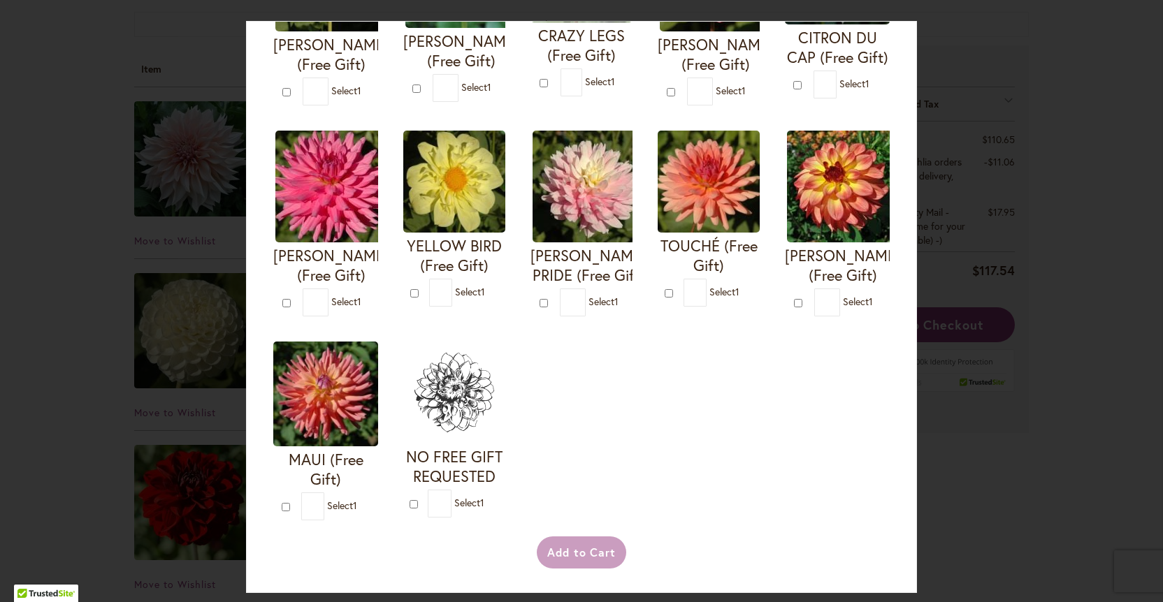
scroll to position [494, 0]
click at [600, 170] on img at bounding box center [589, 187] width 112 height 112
type input "*"
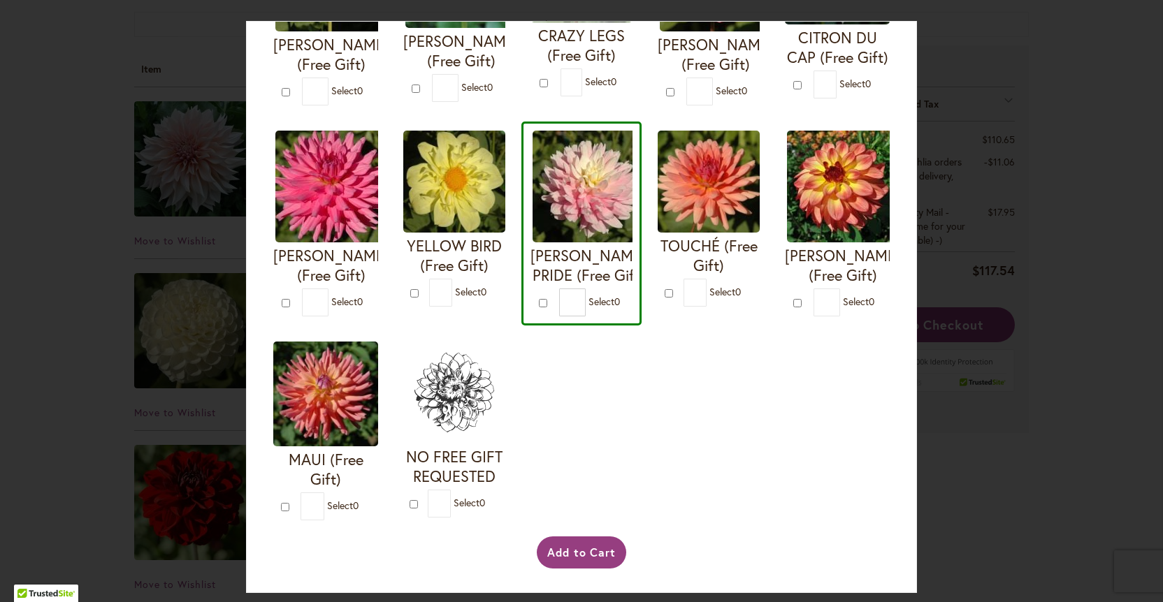
click at [1090, 207] on div "Your Order Qualifies for Bonus Dahlias ( Select 0 ) Add to Cart I'M A HOTTIE (F…" at bounding box center [581, 301] width 1163 height 602
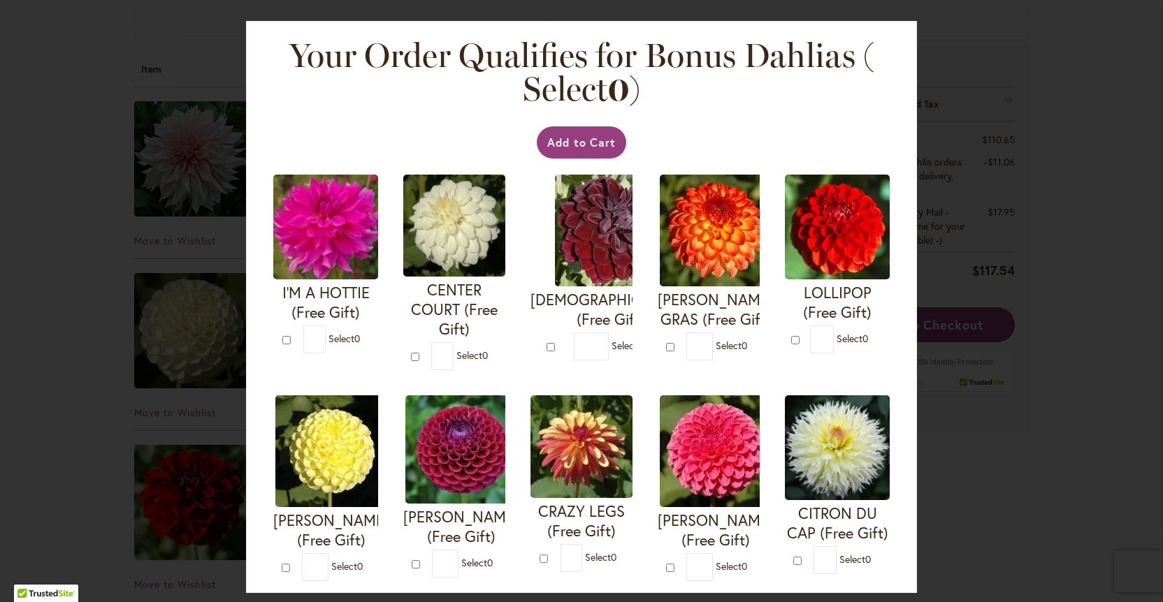
scroll to position [0, 0]
click at [1099, 262] on div "Your Order Qualifies for Bonus Dahlias ( Select 0 ) Add to Cart I'M A HOTTIE (F…" at bounding box center [581, 301] width 1163 height 602
click at [260, 63] on div "Your Order Qualifies for Bonus Dahlias ( Select 0 ) Add to Cart I'M A HOTTIE (F…" at bounding box center [581, 307] width 671 height 572
click at [145, 64] on div "Your Order Qualifies for Bonus Dahlias ( Select 0 ) Add to Cart I'M A HOTTIE (F…" at bounding box center [581, 301] width 1163 height 602
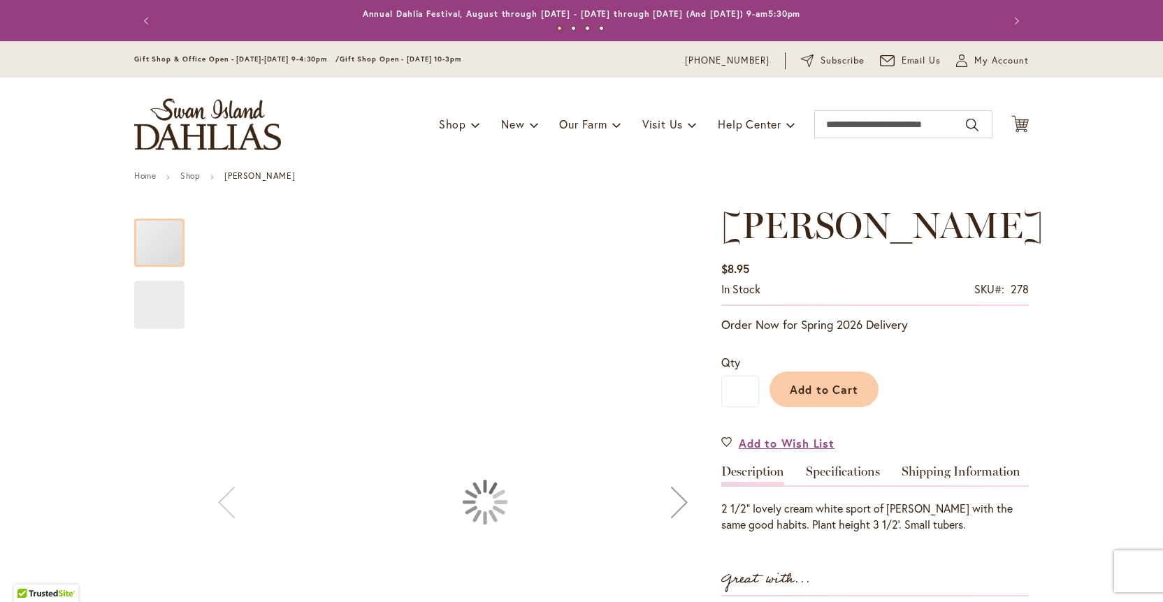
type input "****"
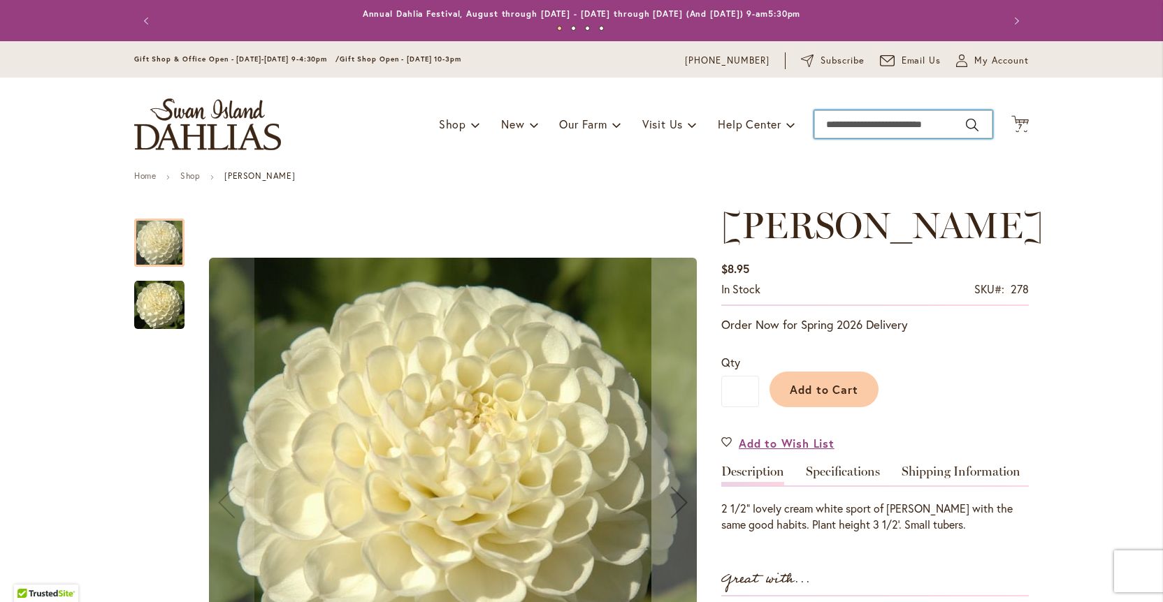
click at [899, 120] on input "Search" at bounding box center [903, 124] width 178 height 28
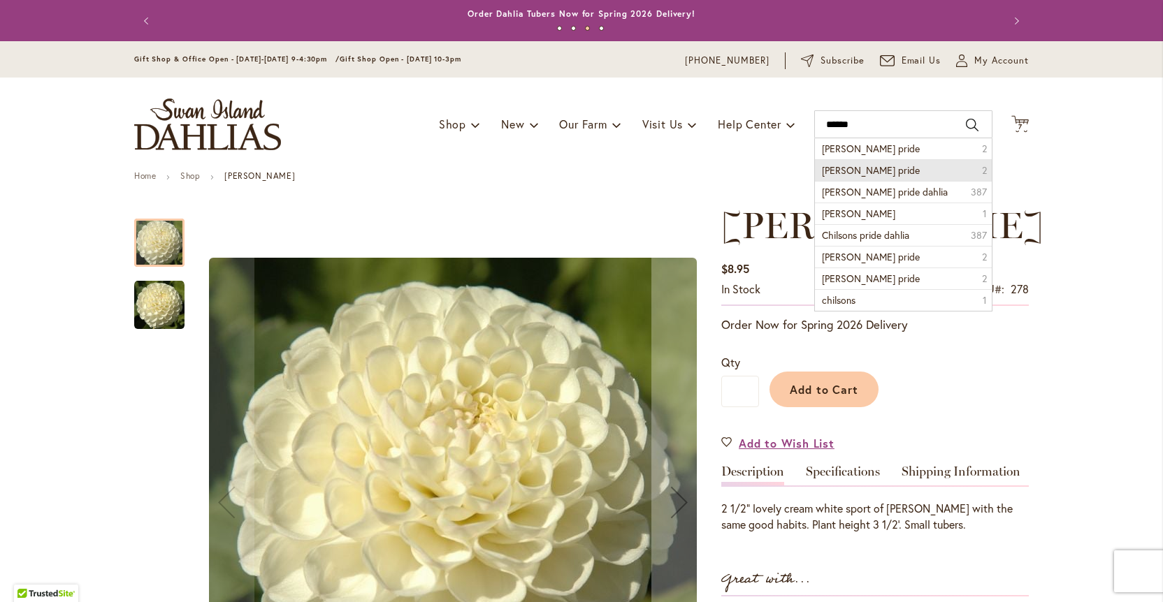
drag, startPoint x: 898, startPoint y: 122, endPoint x: 893, endPoint y: 171, distance: 49.2
click at [893, 171] on li "[PERSON_NAME] pride 2" at bounding box center [903, 170] width 177 height 22
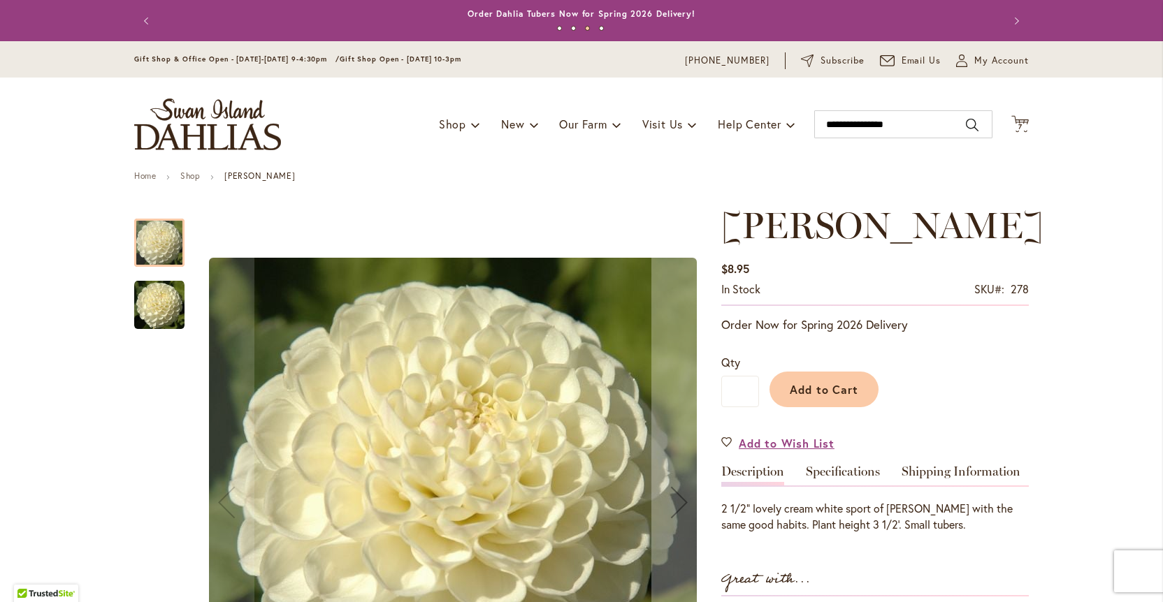
click at [893, 171] on ul "Home Shop [PERSON_NAME]" at bounding box center [581, 177] width 895 height 13
type input "**********"
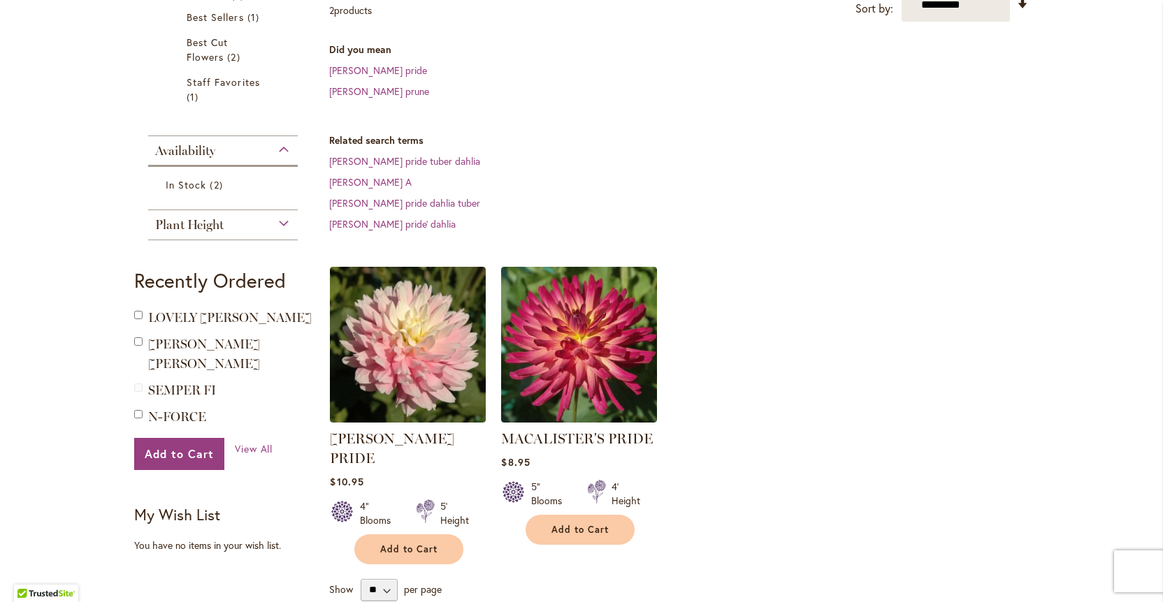
scroll to position [305, 0]
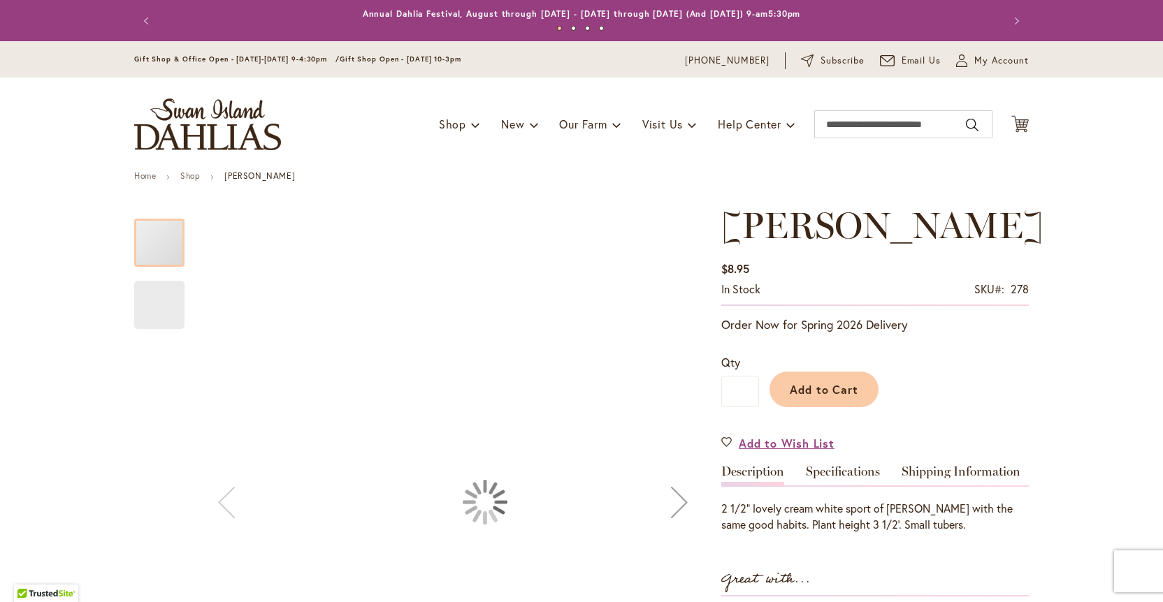
type input "****"
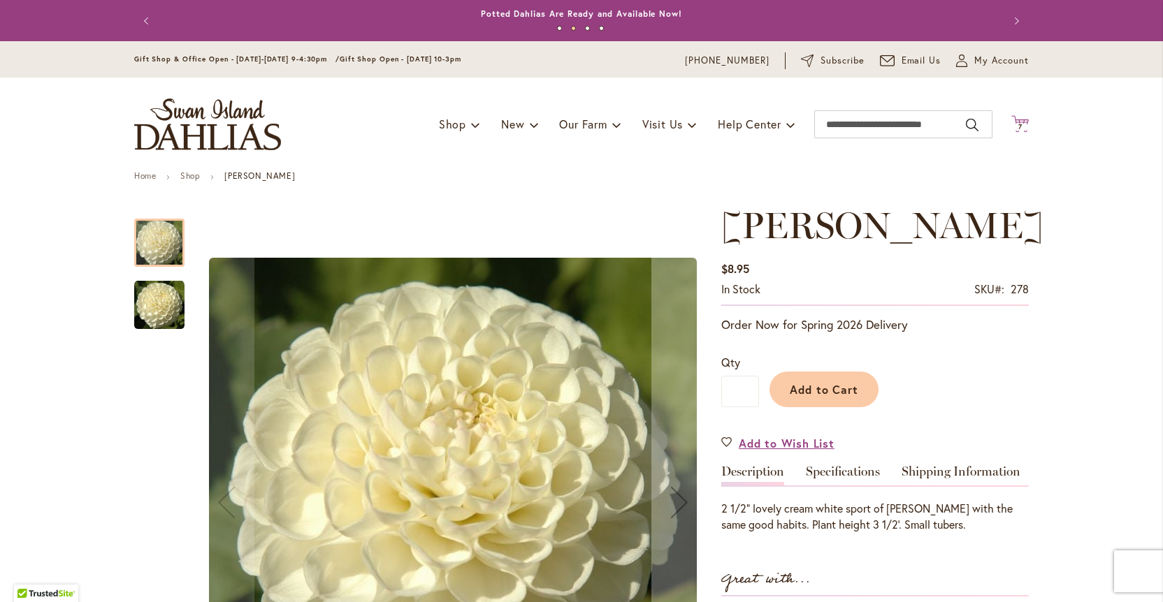
click at [1023, 124] on span "7 7 items" at bounding box center [1020, 127] width 14 height 7
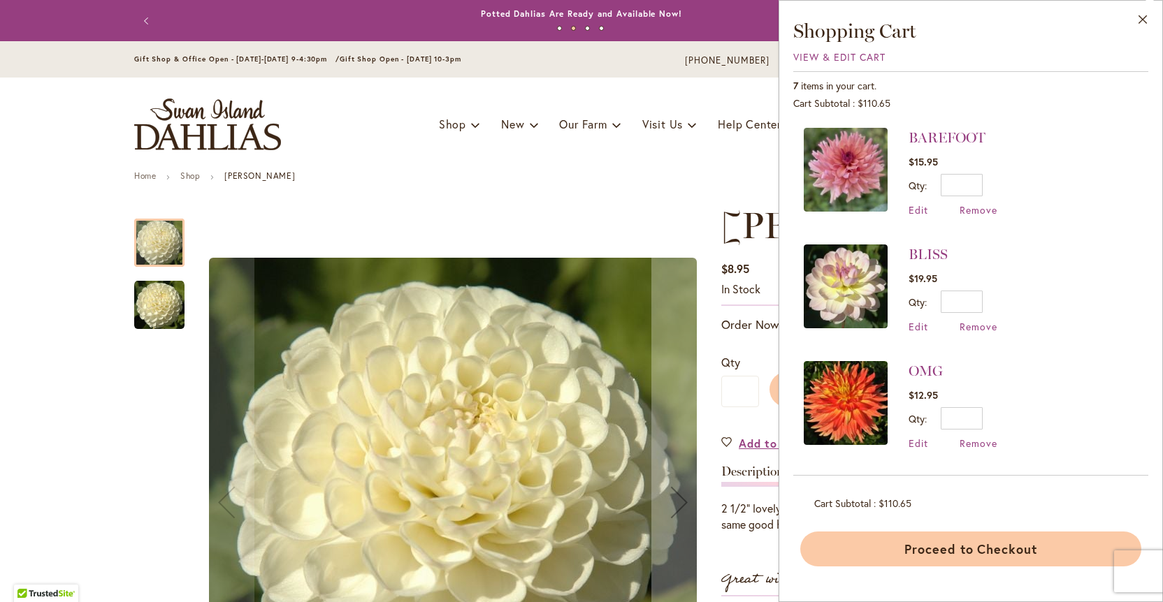
click at [974, 543] on button "Proceed to Checkout" at bounding box center [970, 549] width 341 height 35
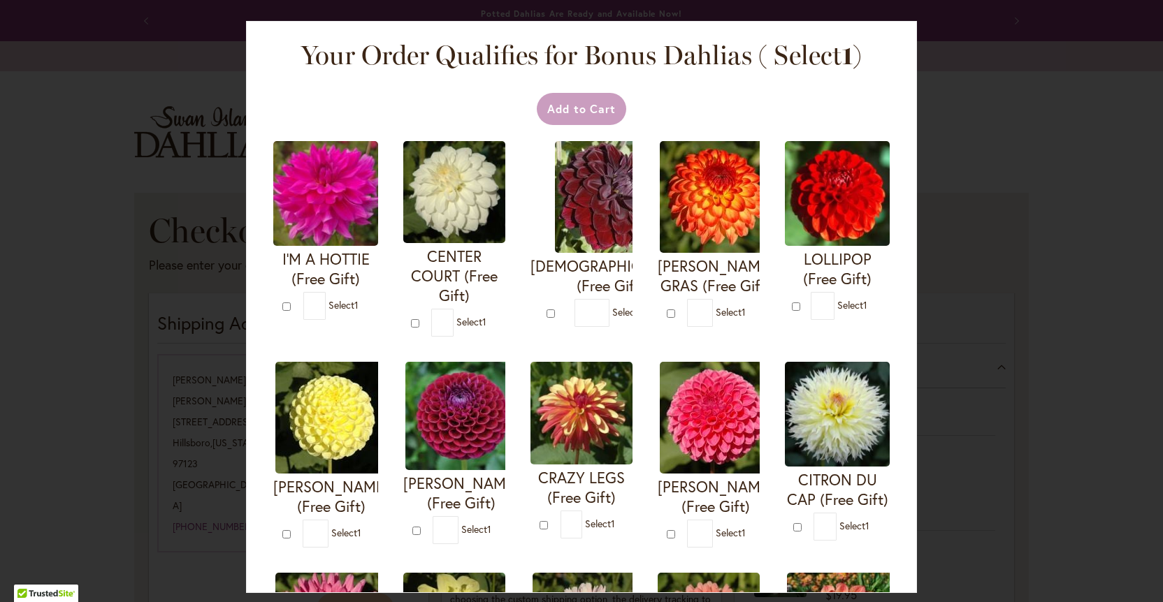
click at [975, 543] on div "Your Order Qualifies for Bonus Dahlias ( Select 1 ) Add to Cart I'M A HOTTIE (F…" at bounding box center [581, 301] width 1163 height 602
click at [1078, 512] on div "Your Order Qualifies for Bonus Dahlias ( Select 1 ) Add to Cart I'M A HOTTIE (F…" at bounding box center [581, 301] width 1163 height 602
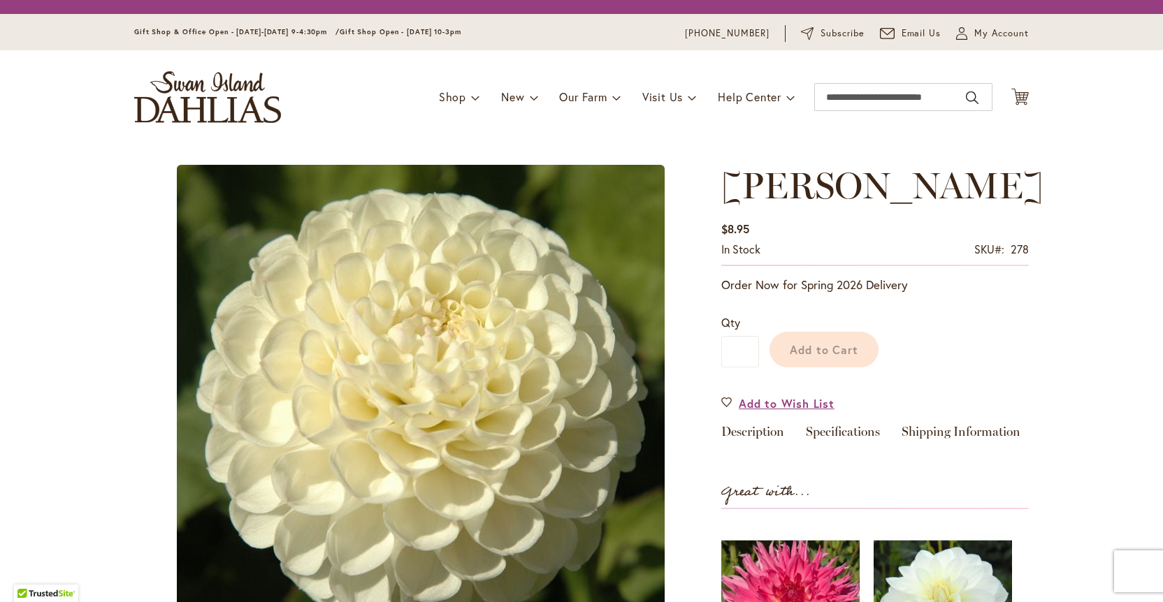
type input "****"
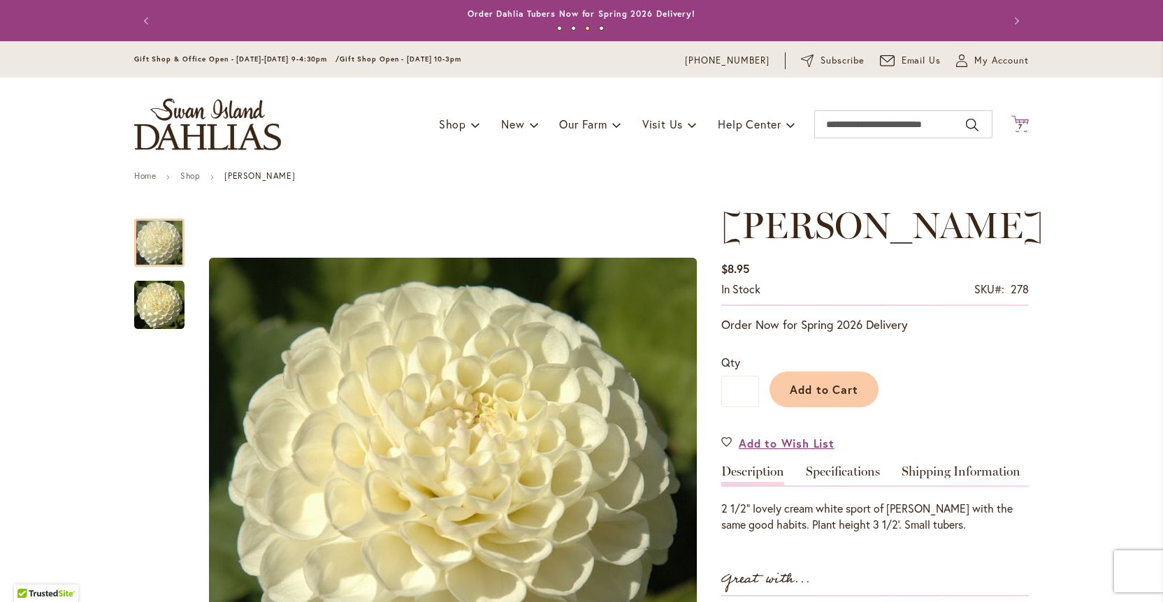
click at [1024, 124] on span "7 7 items" at bounding box center [1020, 127] width 14 height 7
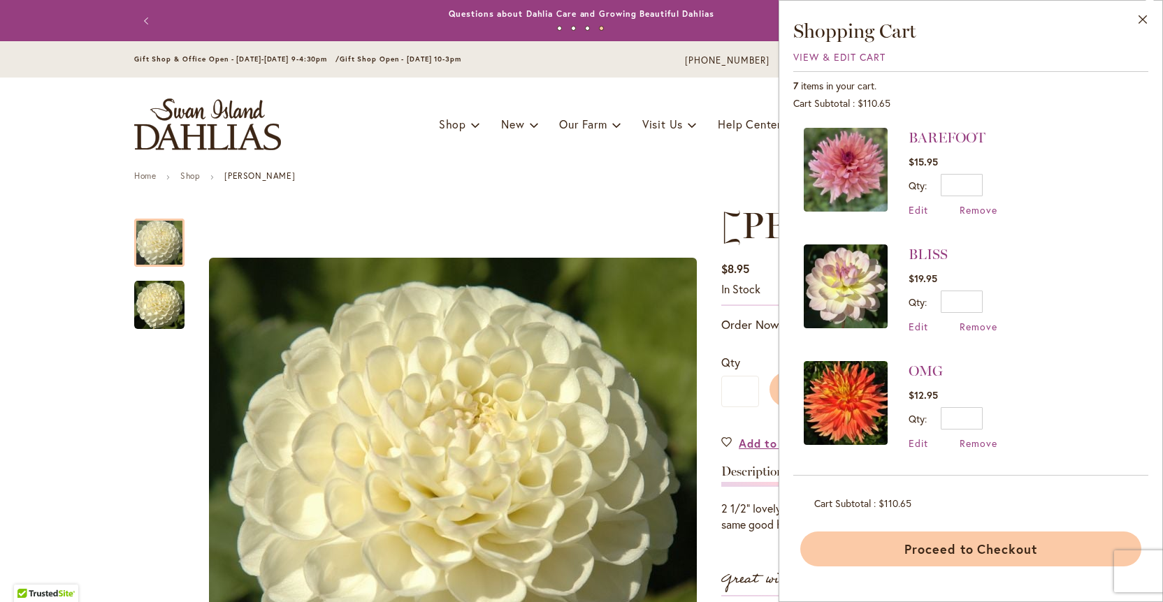
click at [967, 555] on button "Proceed to Checkout" at bounding box center [970, 549] width 341 height 35
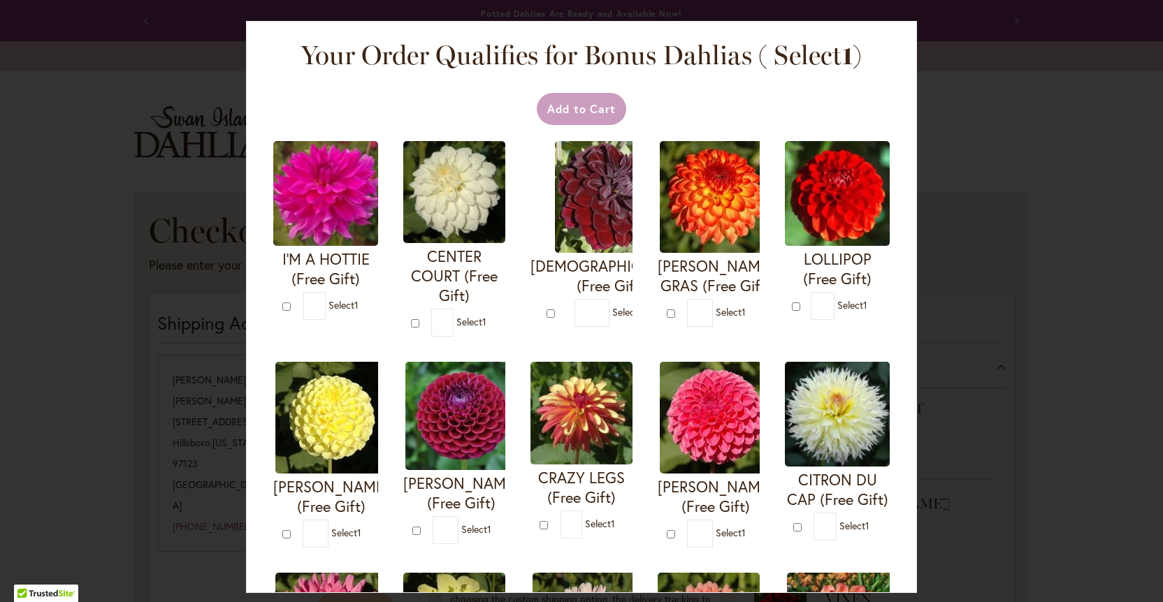
click at [1090, 470] on div "Your Order Qualifies for Bonus Dahlias ( Select 1 ) Add to Cart I'M A HOTTIE (F…" at bounding box center [581, 301] width 1163 height 602
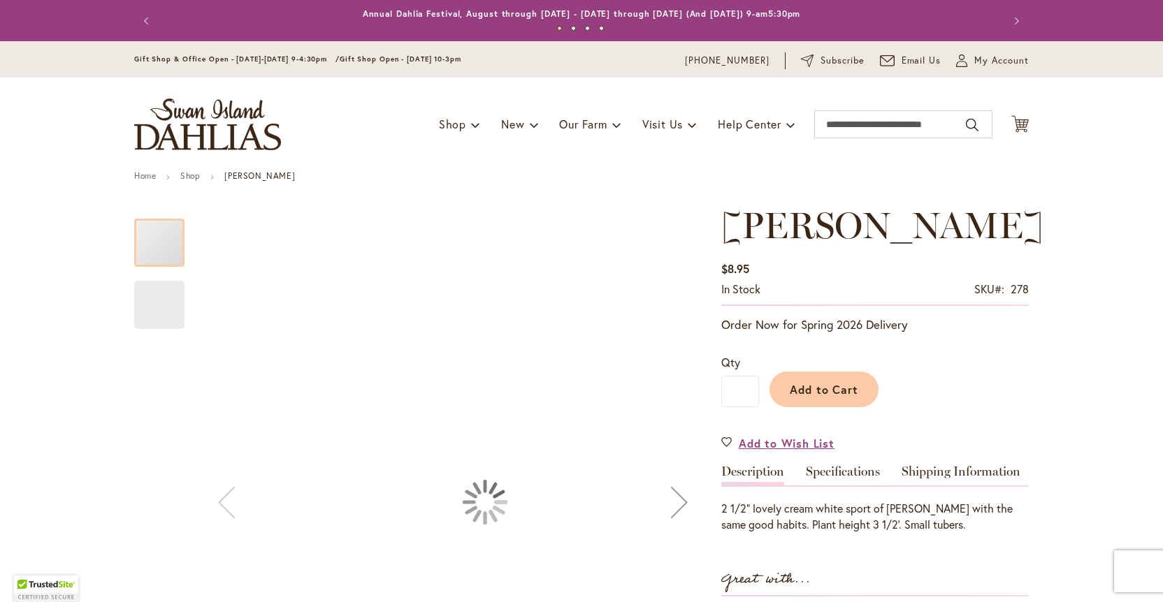
type input "****"
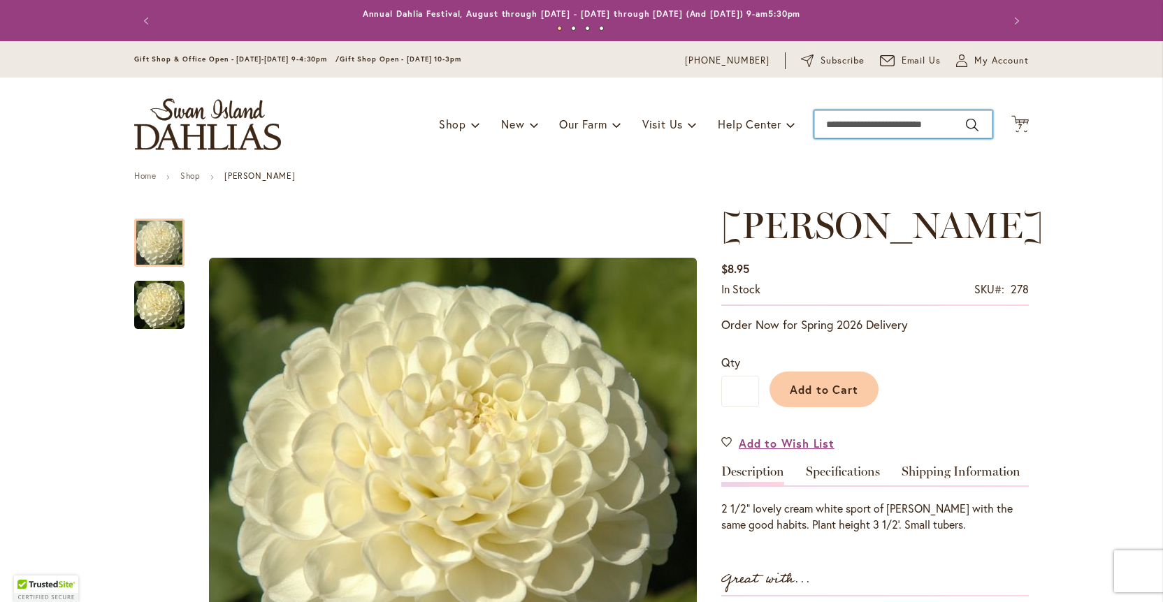
click at [906, 126] on input "Search" at bounding box center [903, 124] width 178 height 28
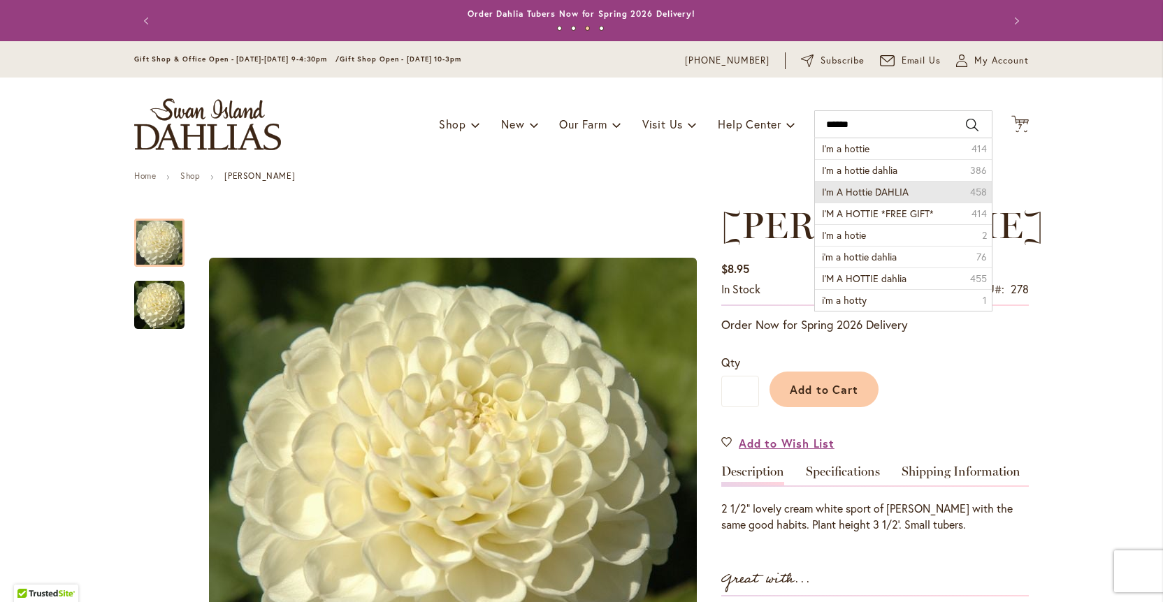
click at [890, 197] on span "I'm A Hottie DAHLIA" at bounding box center [865, 191] width 87 height 13
type input "**********"
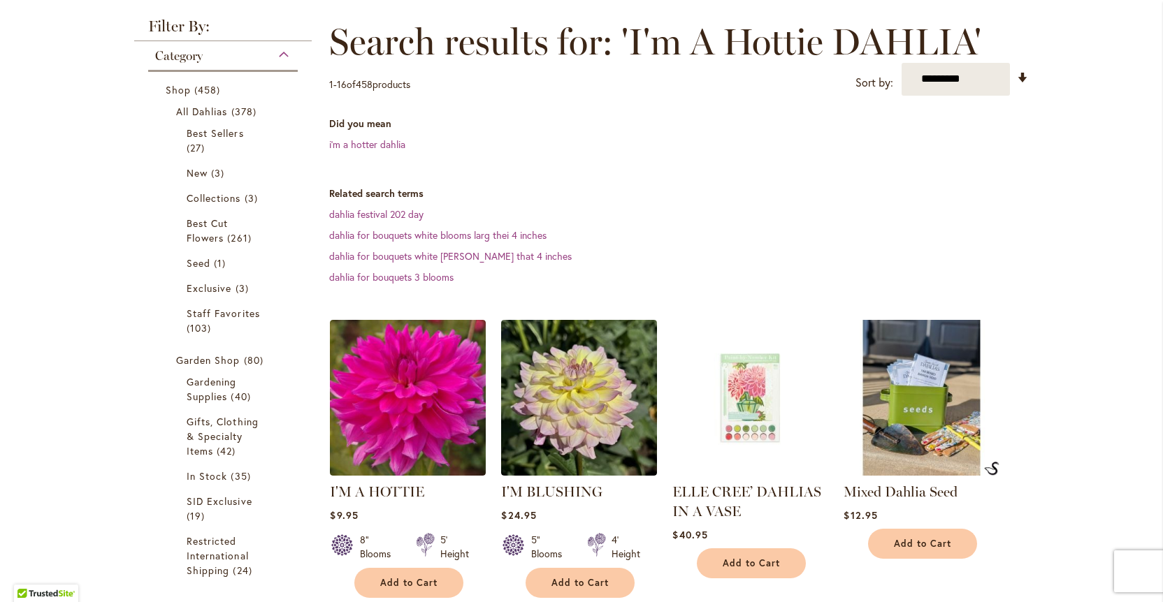
scroll to position [193, 0]
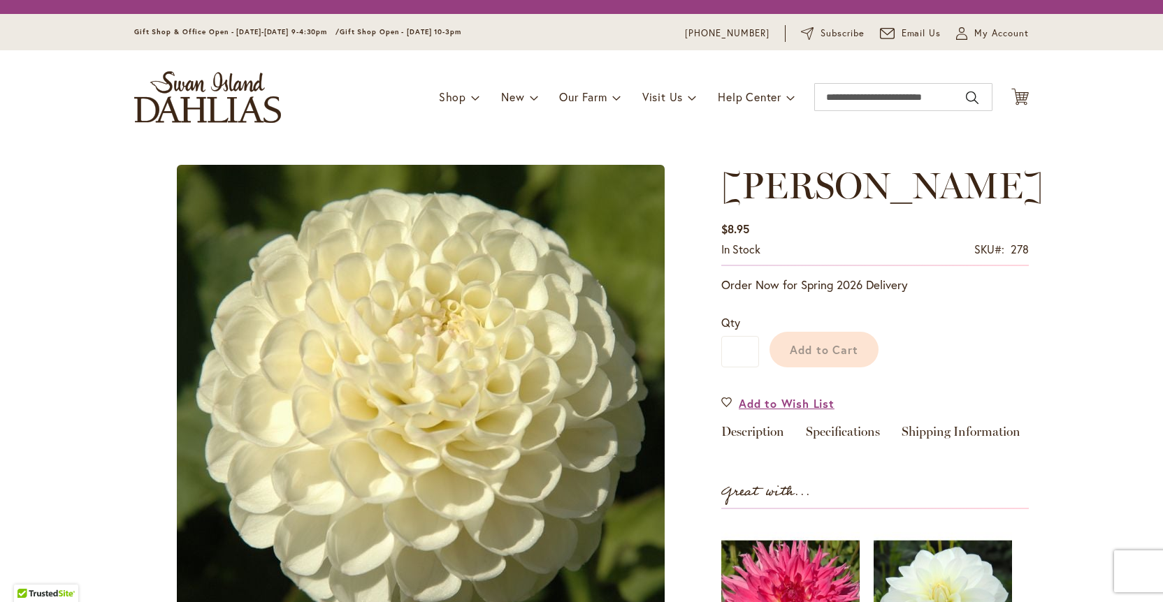
type input "****"
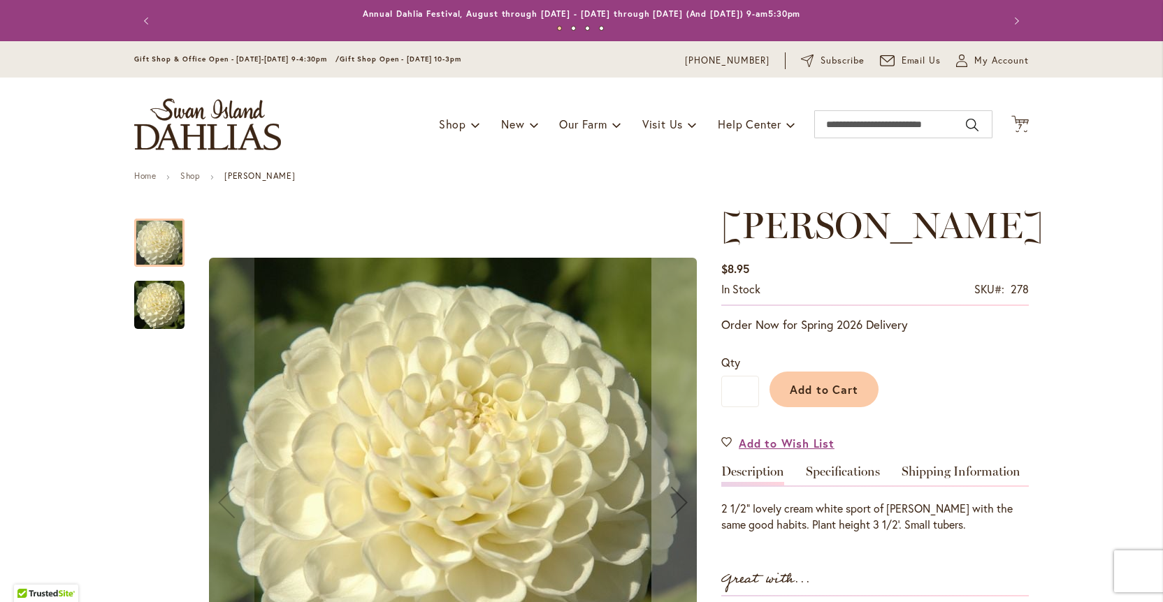
click at [1021, 126] on span "7" at bounding box center [1020, 126] width 4 height 9
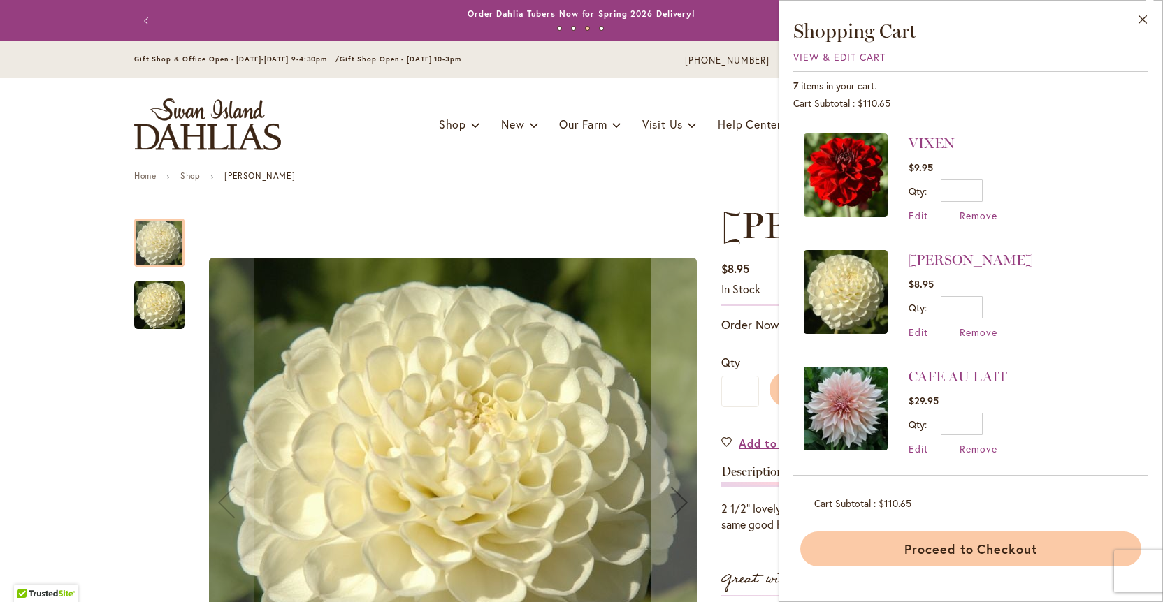
click at [1006, 552] on button "Proceed to Checkout" at bounding box center [970, 549] width 341 height 35
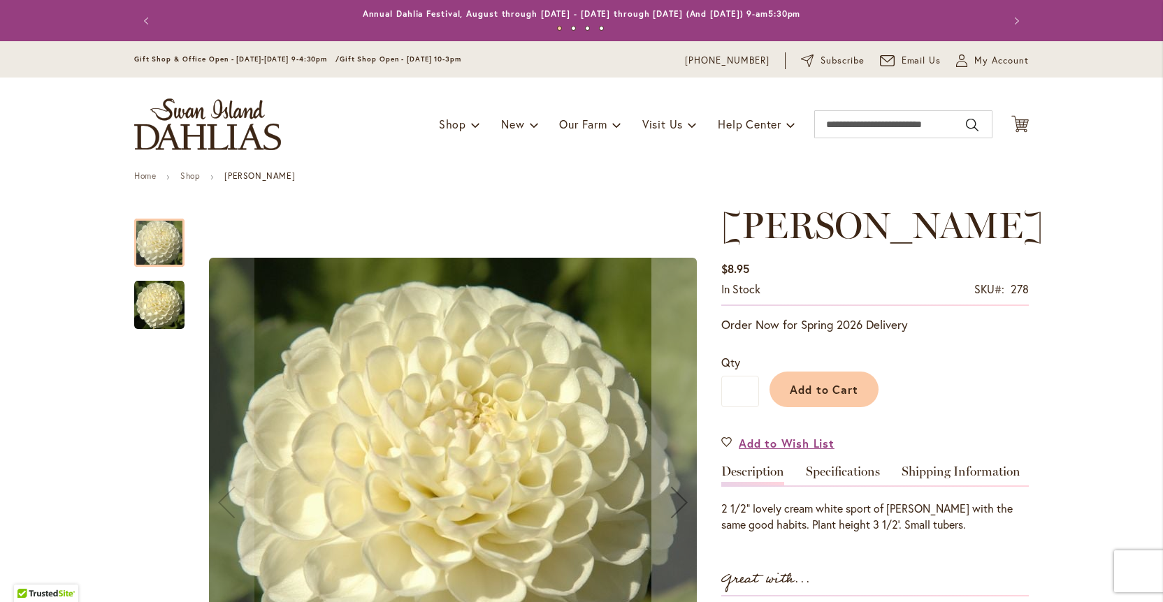
type input "****"
click at [893, 117] on input "Search" at bounding box center [903, 124] width 178 height 28
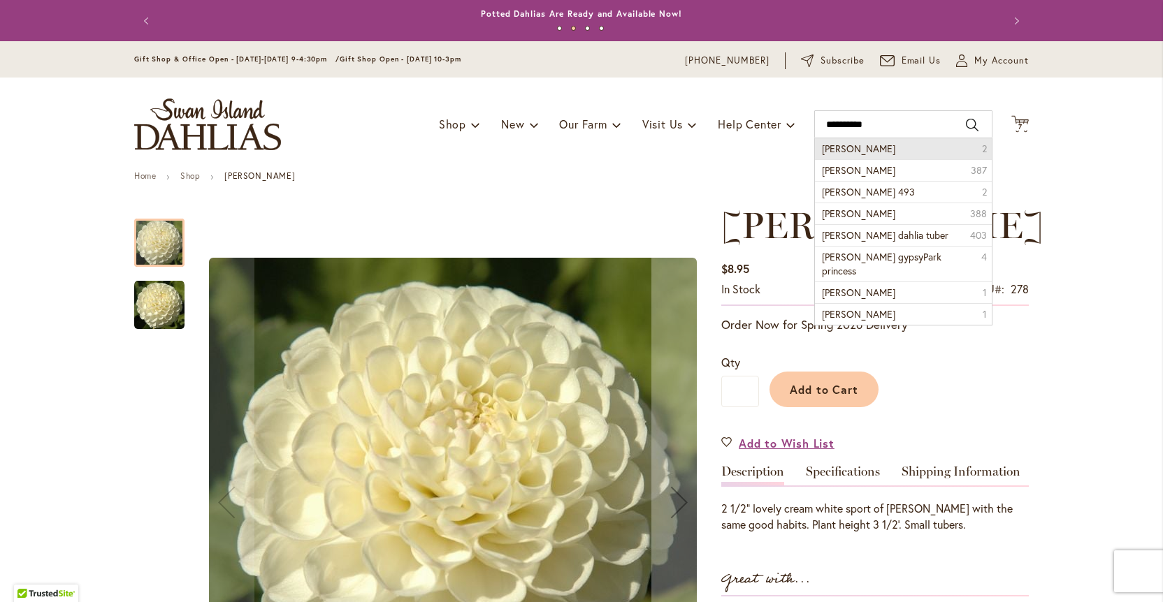
click at [897, 152] on li "Herbert smith 2" at bounding box center [903, 148] width 177 height 21
type input "**********"
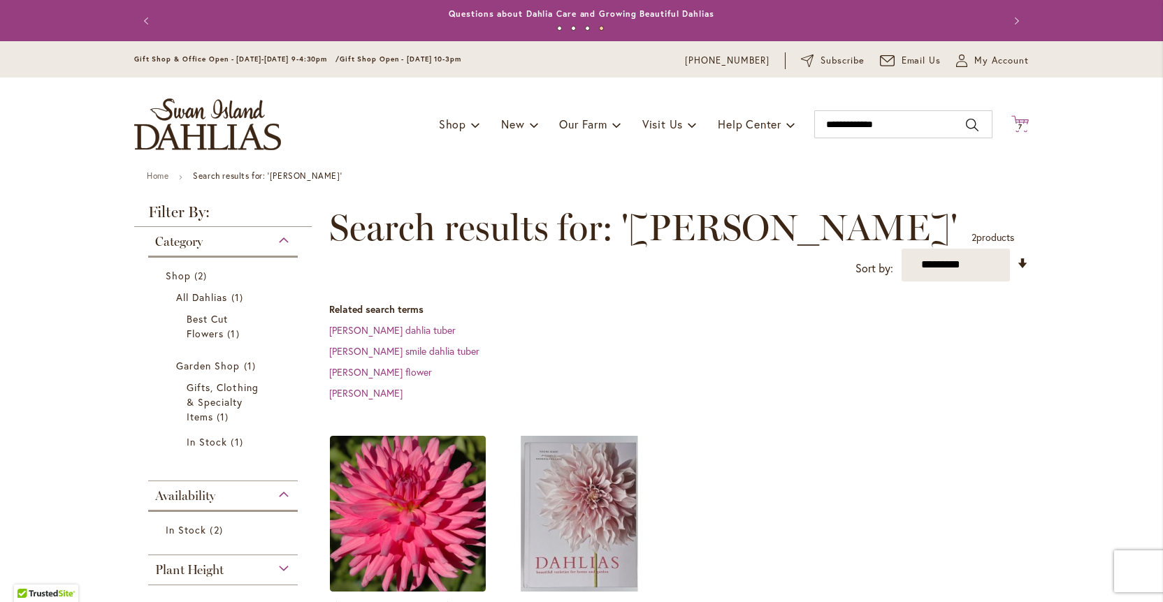
click at [1025, 126] on span "7 7 items" at bounding box center [1020, 127] width 14 height 7
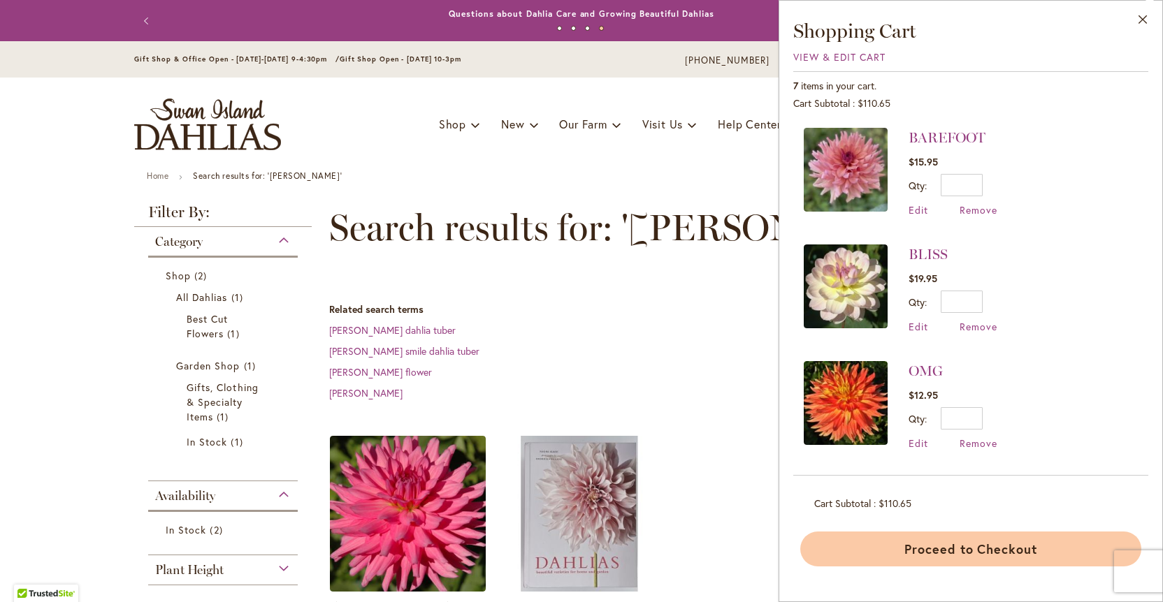
click at [973, 549] on button "Proceed to Checkout" at bounding box center [970, 549] width 341 height 35
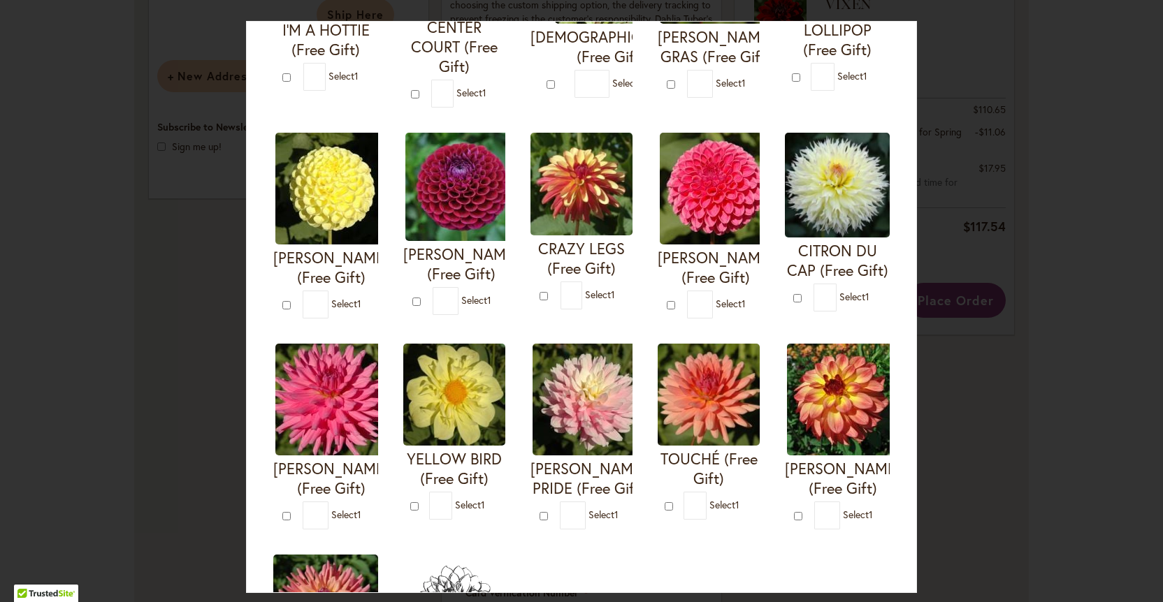
type input "*"
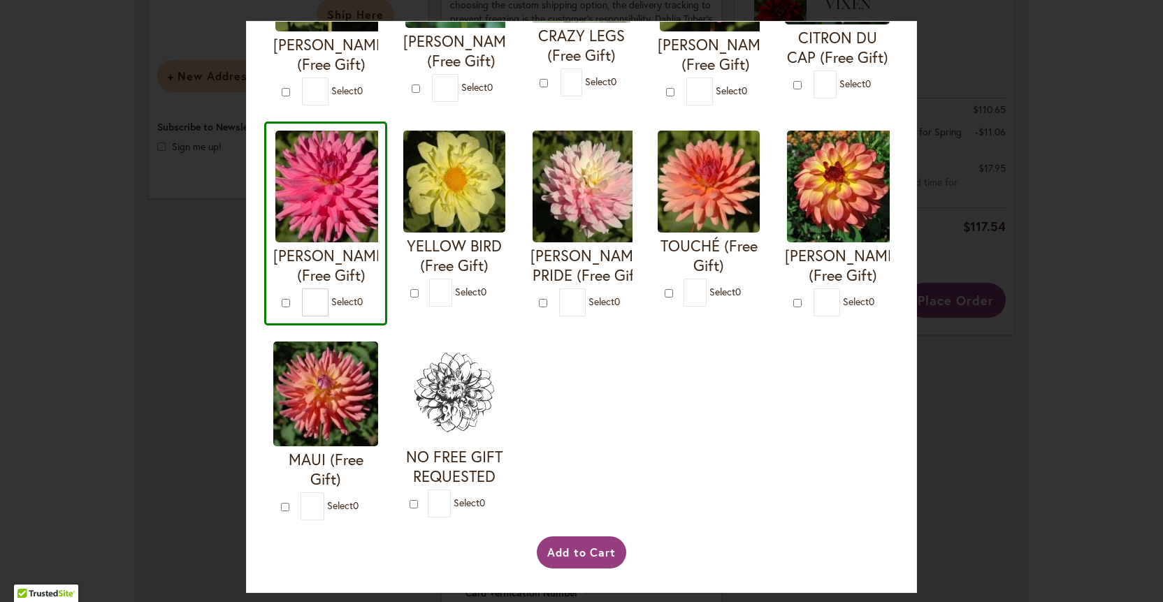
scroll to position [461, 0]
click at [614, 558] on button "Add to Cart" at bounding box center [582, 553] width 90 height 32
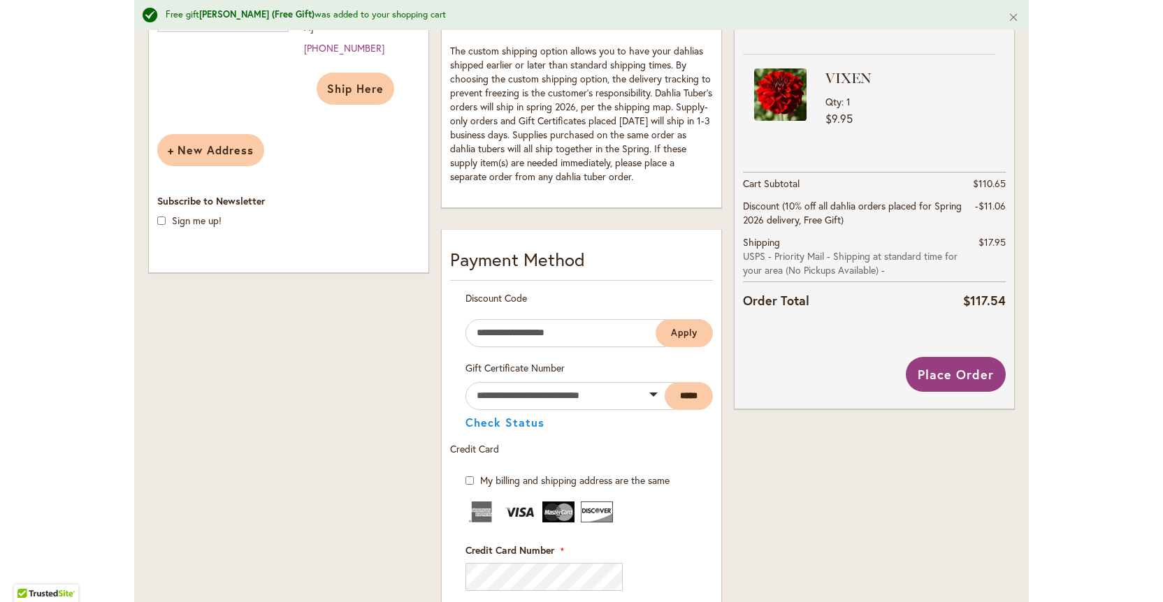
scroll to position [0, 1]
click at [493, 335] on input "Enter discount code" at bounding box center [565, 333] width 201 height 28
type input "*"
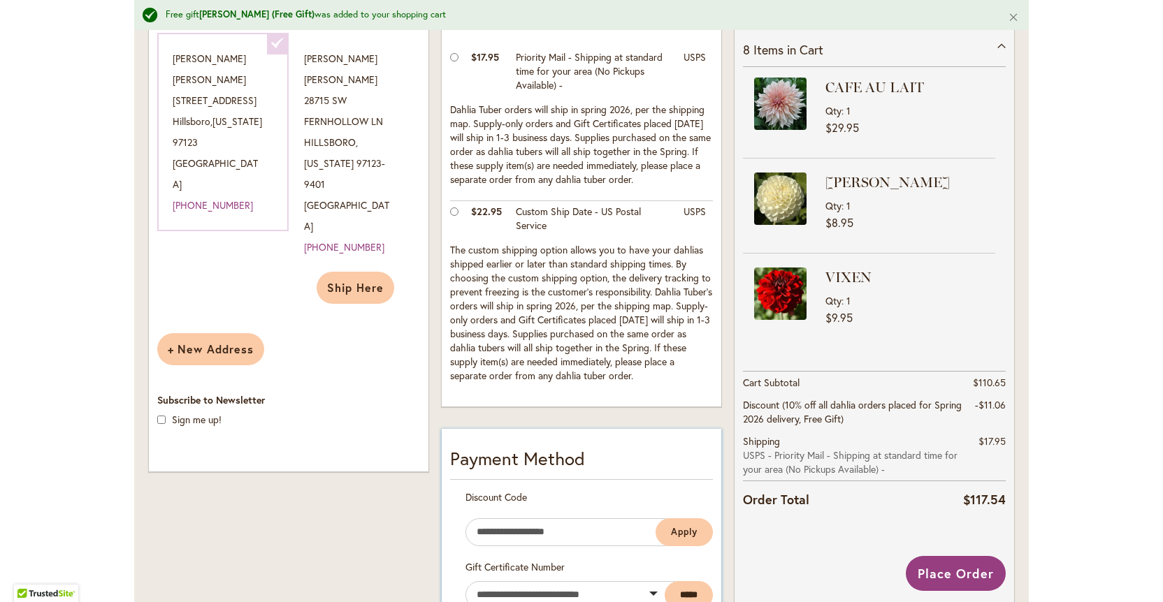
scroll to position [349, 0]
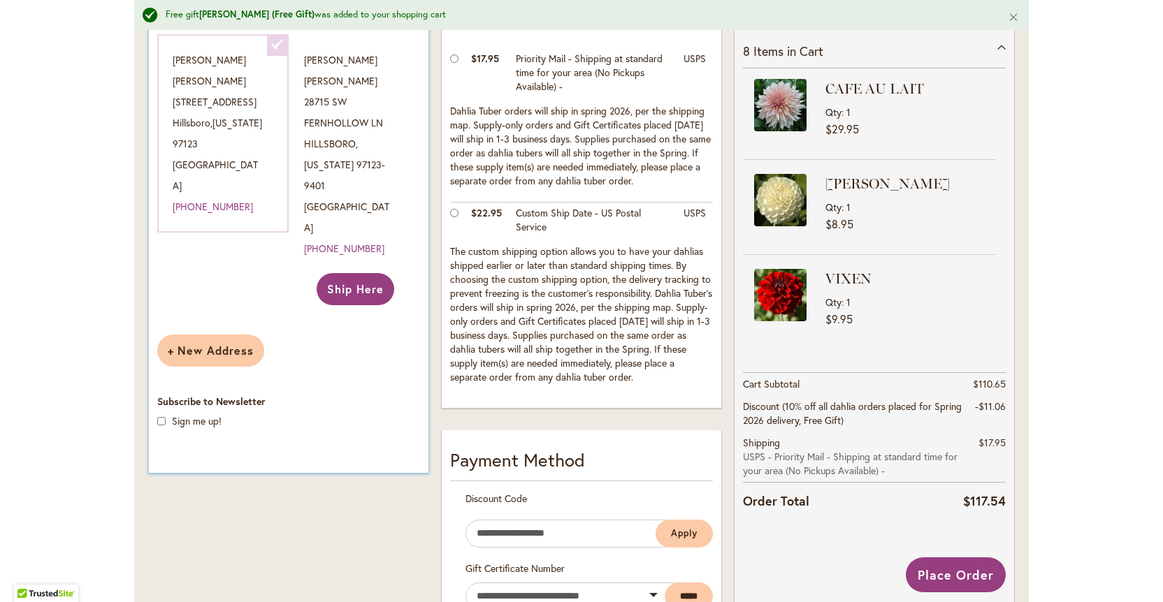
click at [357, 282] on span "Ship Here" at bounding box center [355, 289] width 57 height 15
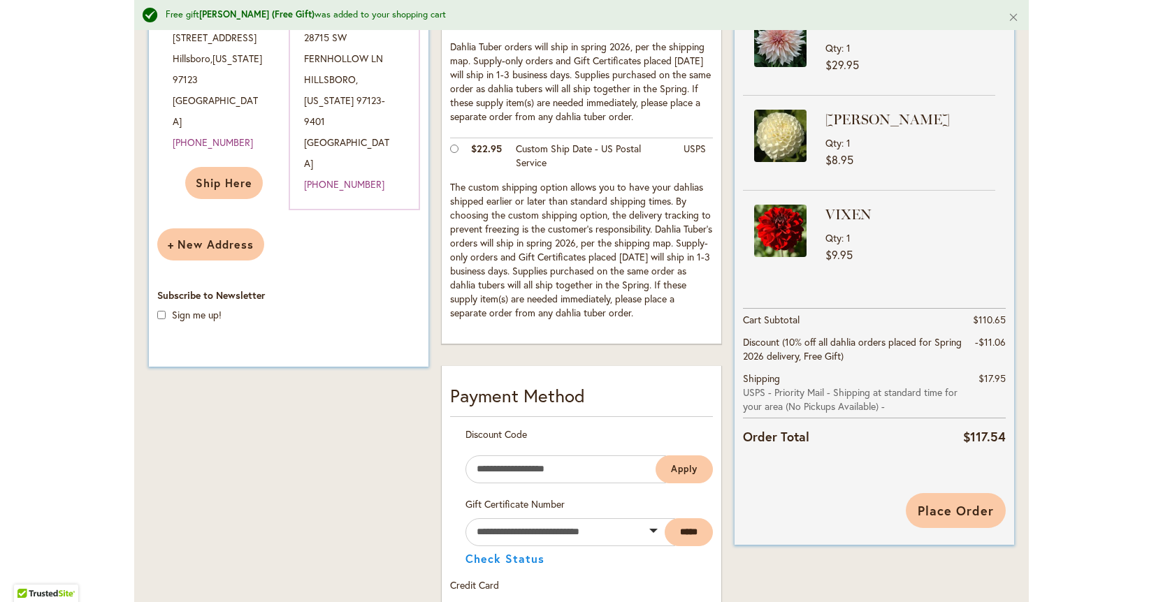
scroll to position [412, 0]
click at [940, 512] on span "Place Order" at bounding box center [956, 512] width 76 height 17
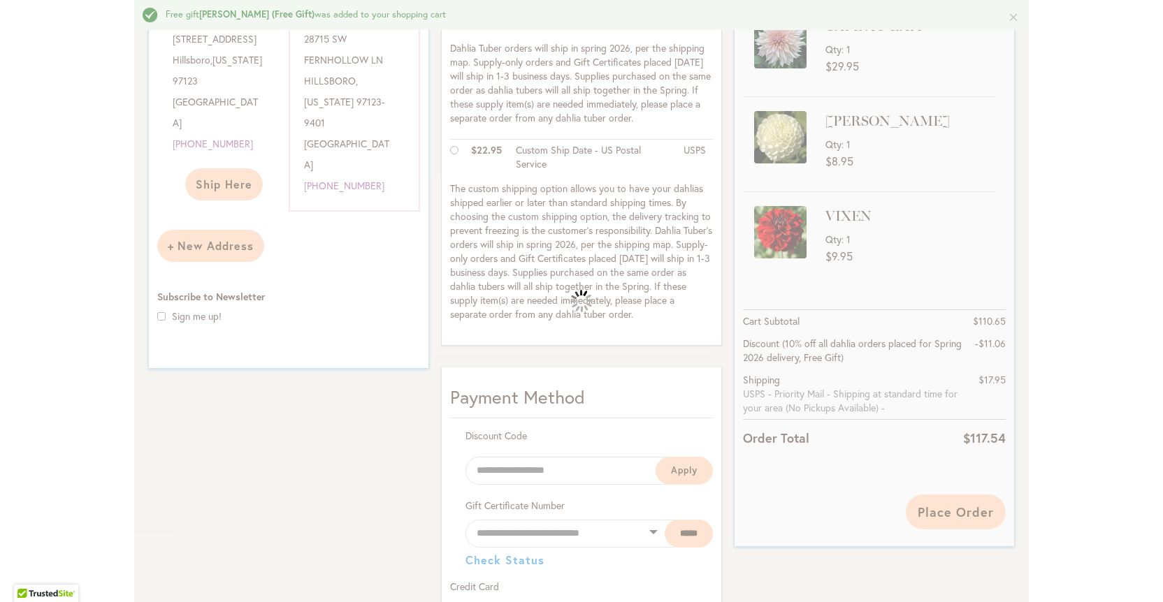
scroll to position [6, 0]
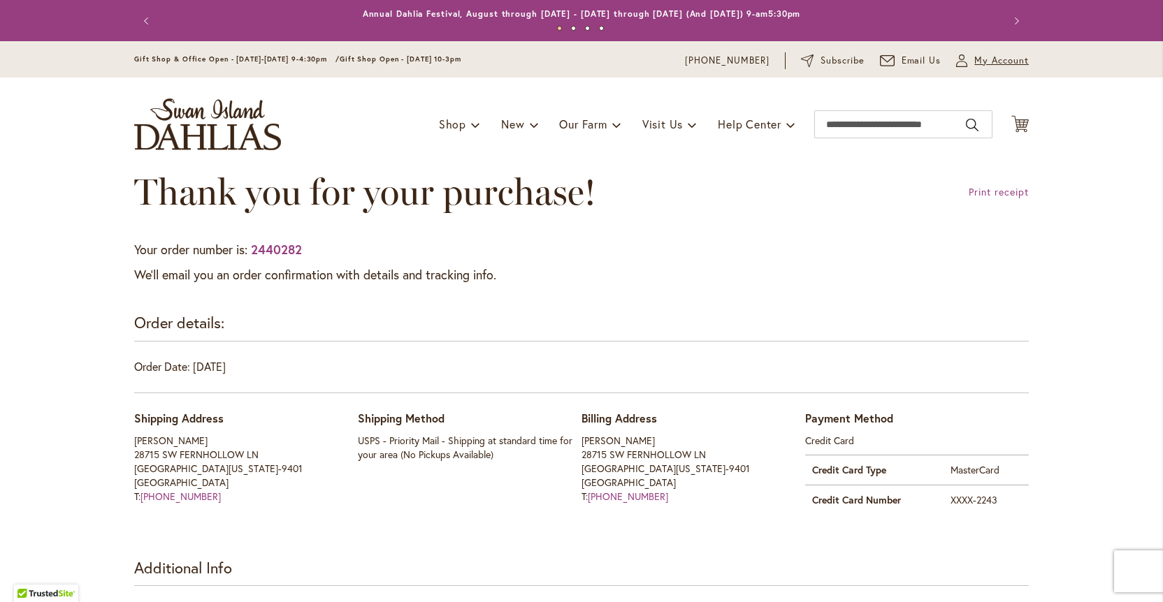
click at [990, 62] on span "My Account" at bounding box center [1001, 61] width 55 height 14
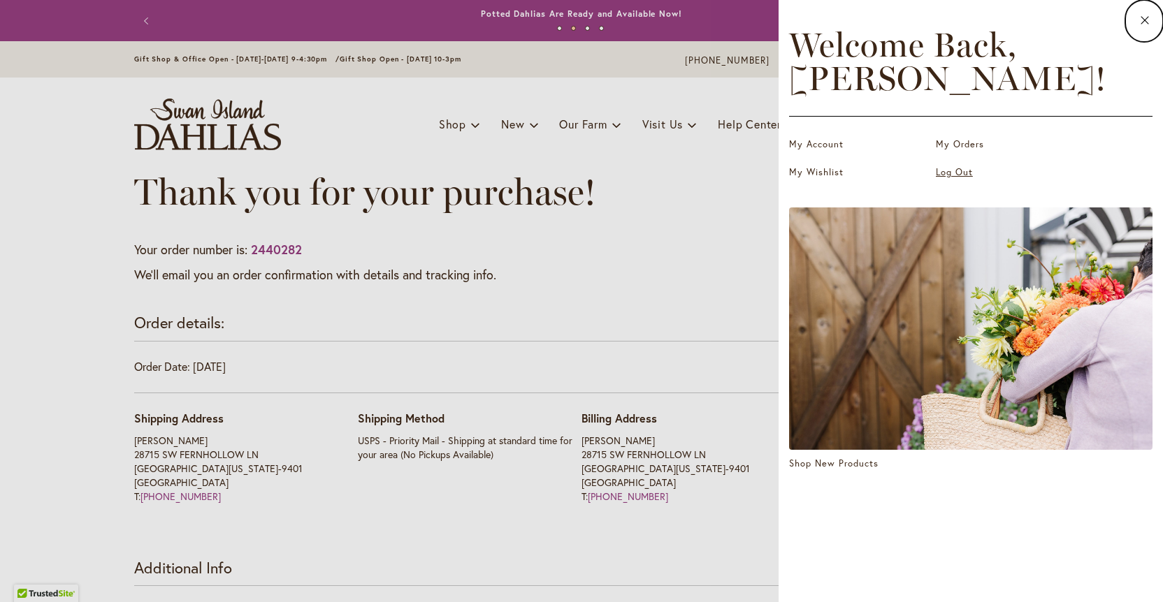
click at [960, 174] on link "Log Out" at bounding box center [1006, 173] width 140 height 14
